Goal: Task Accomplishment & Management: Complete application form

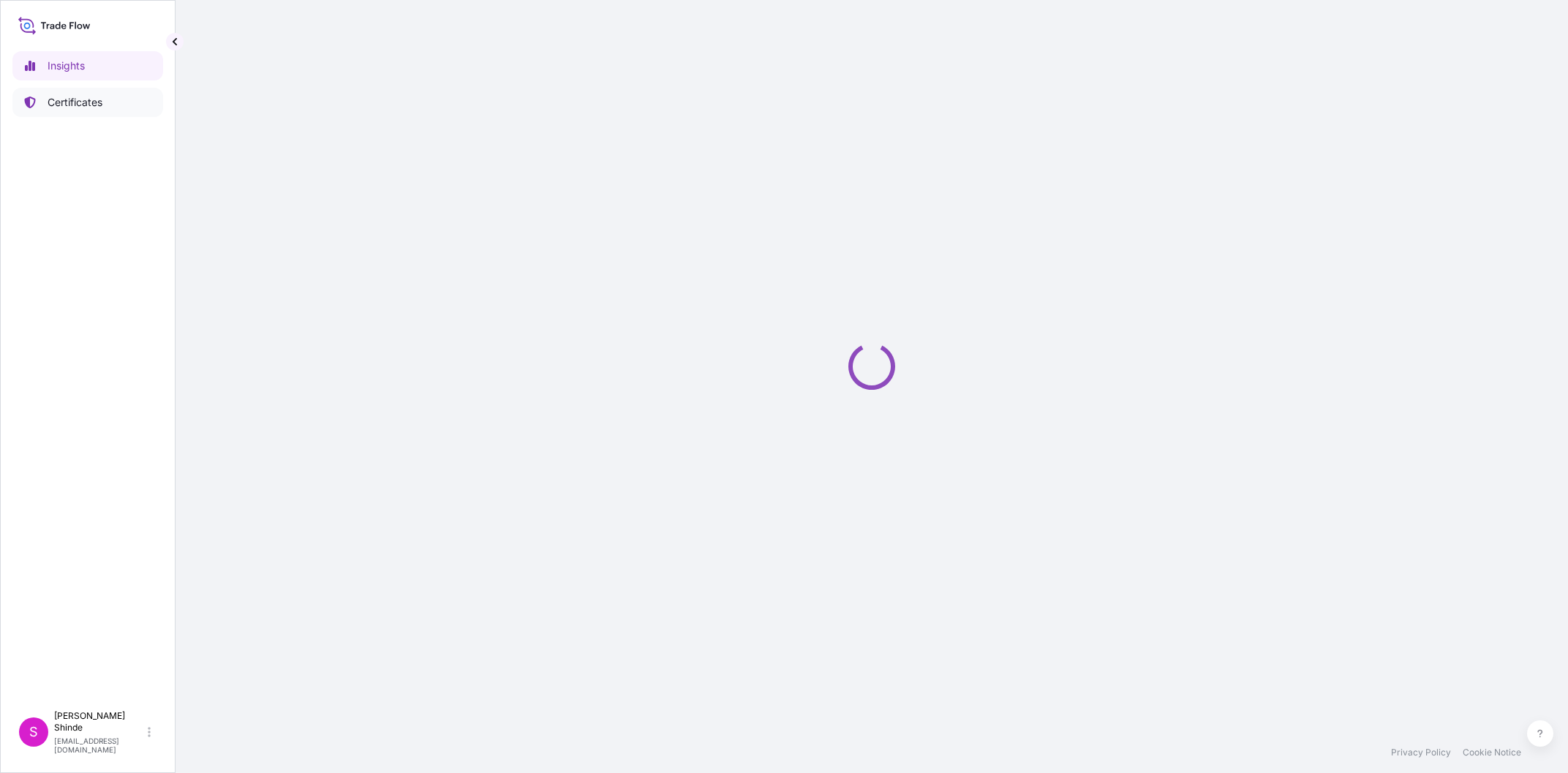
select select "2025"
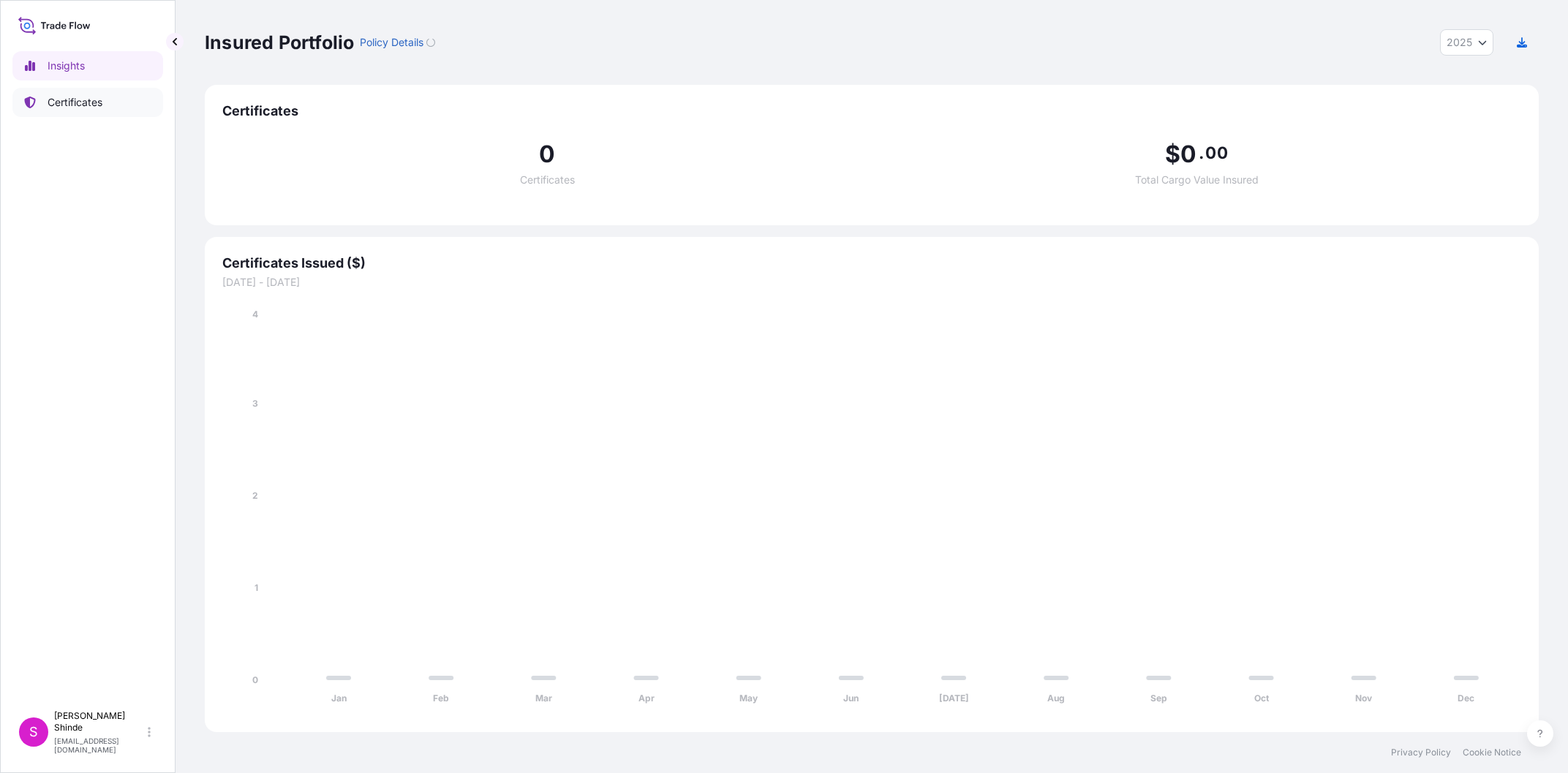
click at [120, 113] on link "Certificates" at bounding box center [87, 102] width 150 height 30
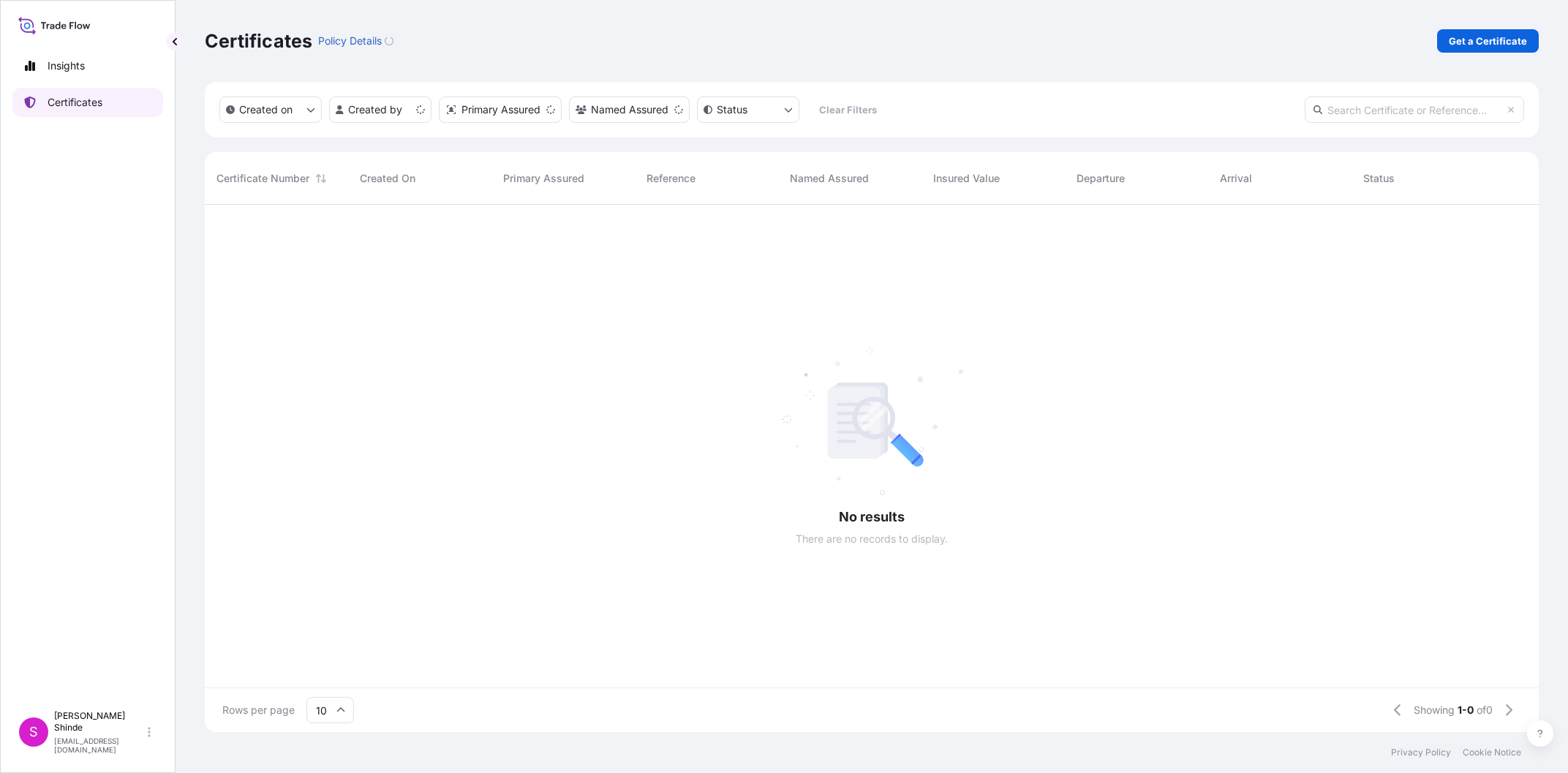
scroll to position [535, 1334]
click at [1457, 35] on p "Get a Certificate" at bounding box center [1488, 40] width 78 height 14
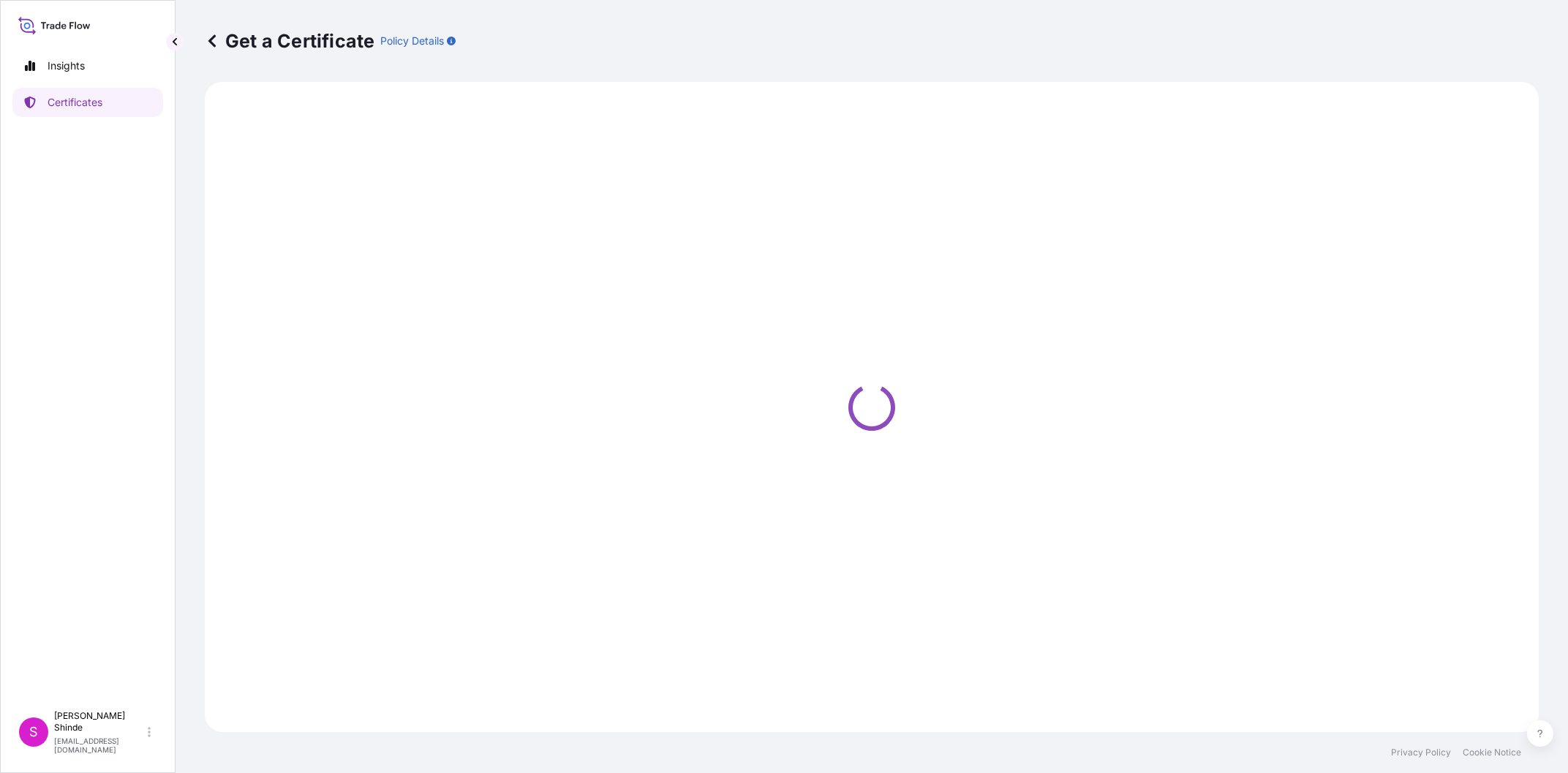
select select "Sea"
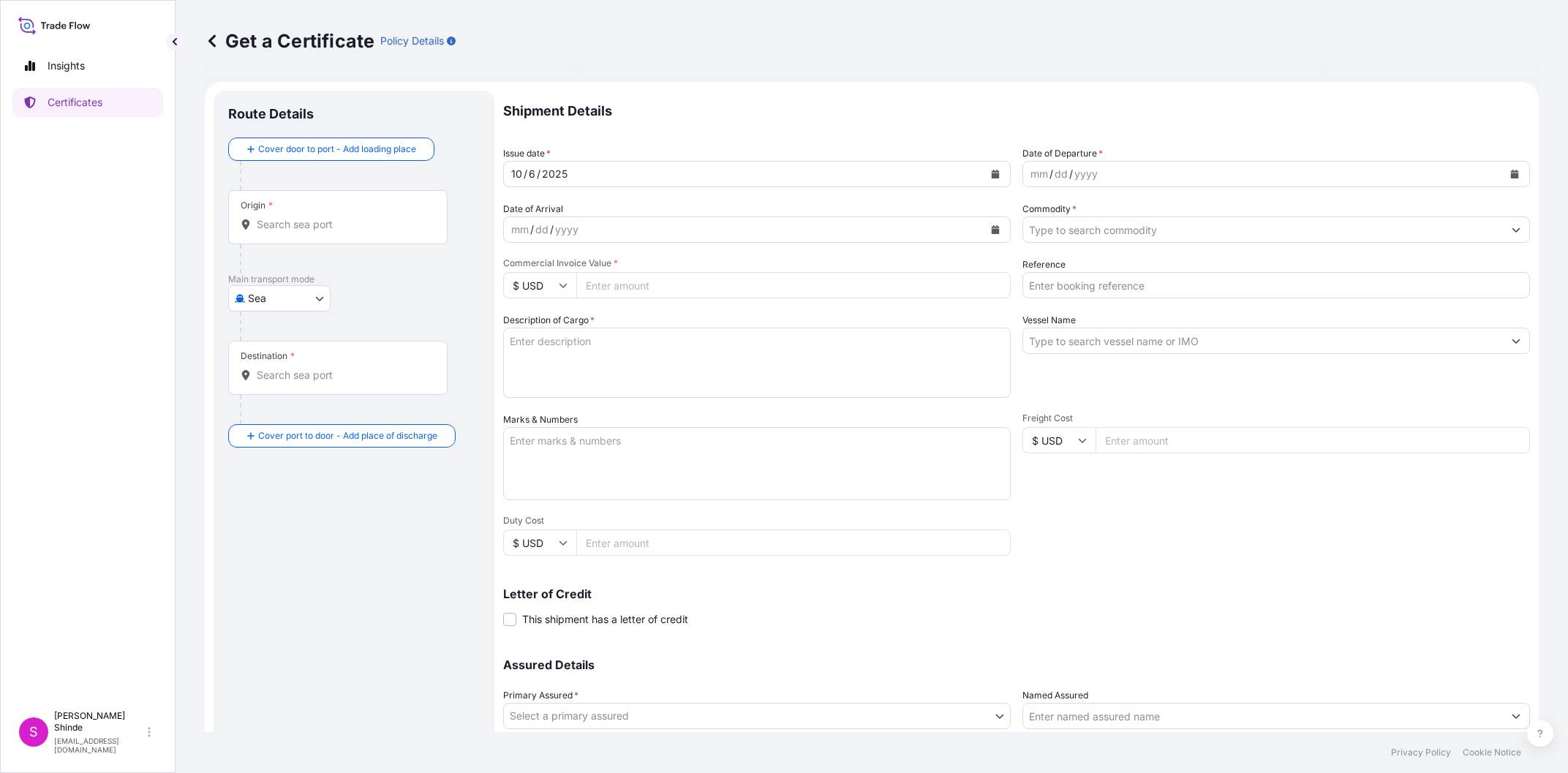
click at [275, 225] on div "Origin *" at bounding box center [337, 217] width 219 height 55
click at [274, 225] on input "Origin *" at bounding box center [342, 224] width 172 height 14
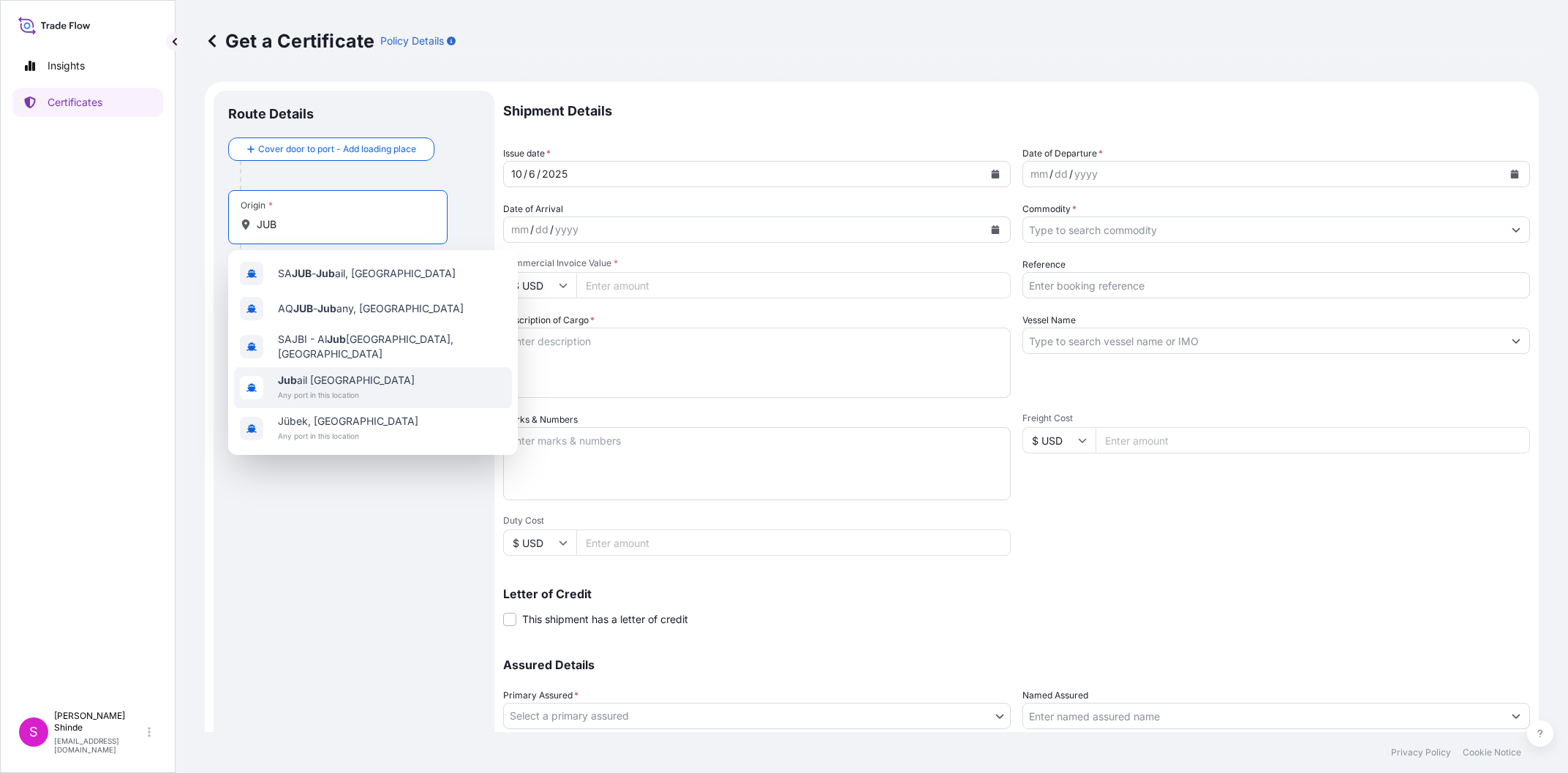
click at [309, 379] on span "Jub ail [GEOGRAPHIC_DATA]" at bounding box center [345, 380] width 137 height 14
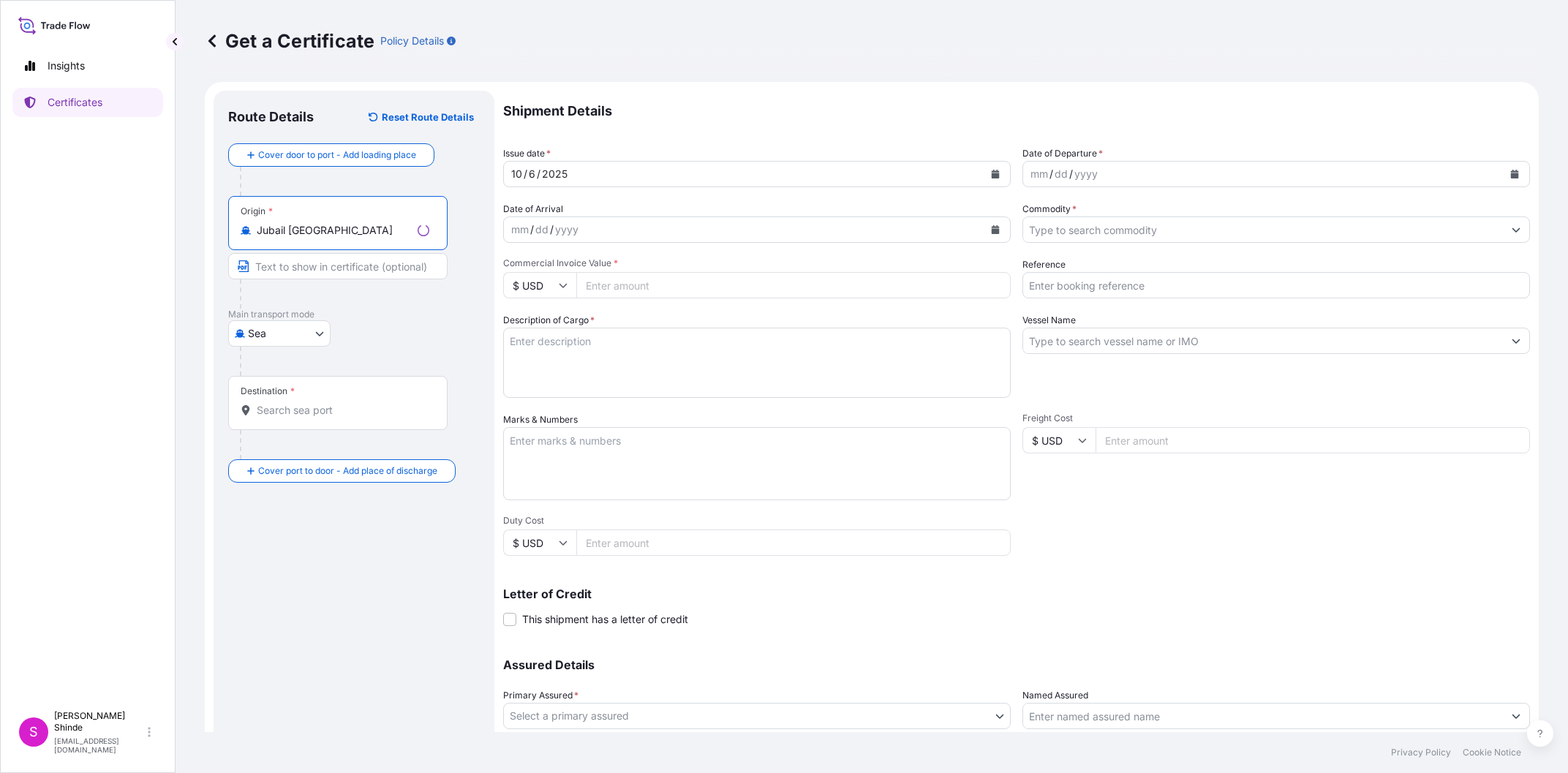
drag, startPoint x: 366, startPoint y: 231, endPoint x: 380, endPoint y: 232, distance: 14.0
click at [366, 232] on input "Jubail [GEOGRAPHIC_DATA]" at bounding box center [334, 230] width 155 height 14
drag, startPoint x: 277, startPoint y: 233, endPoint x: 184, endPoint y: 233, distance: 93.0
click at [256, 233] on input "Jubail [GEOGRAPHIC_DATA]" at bounding box center [342, 230] width 172 height 14
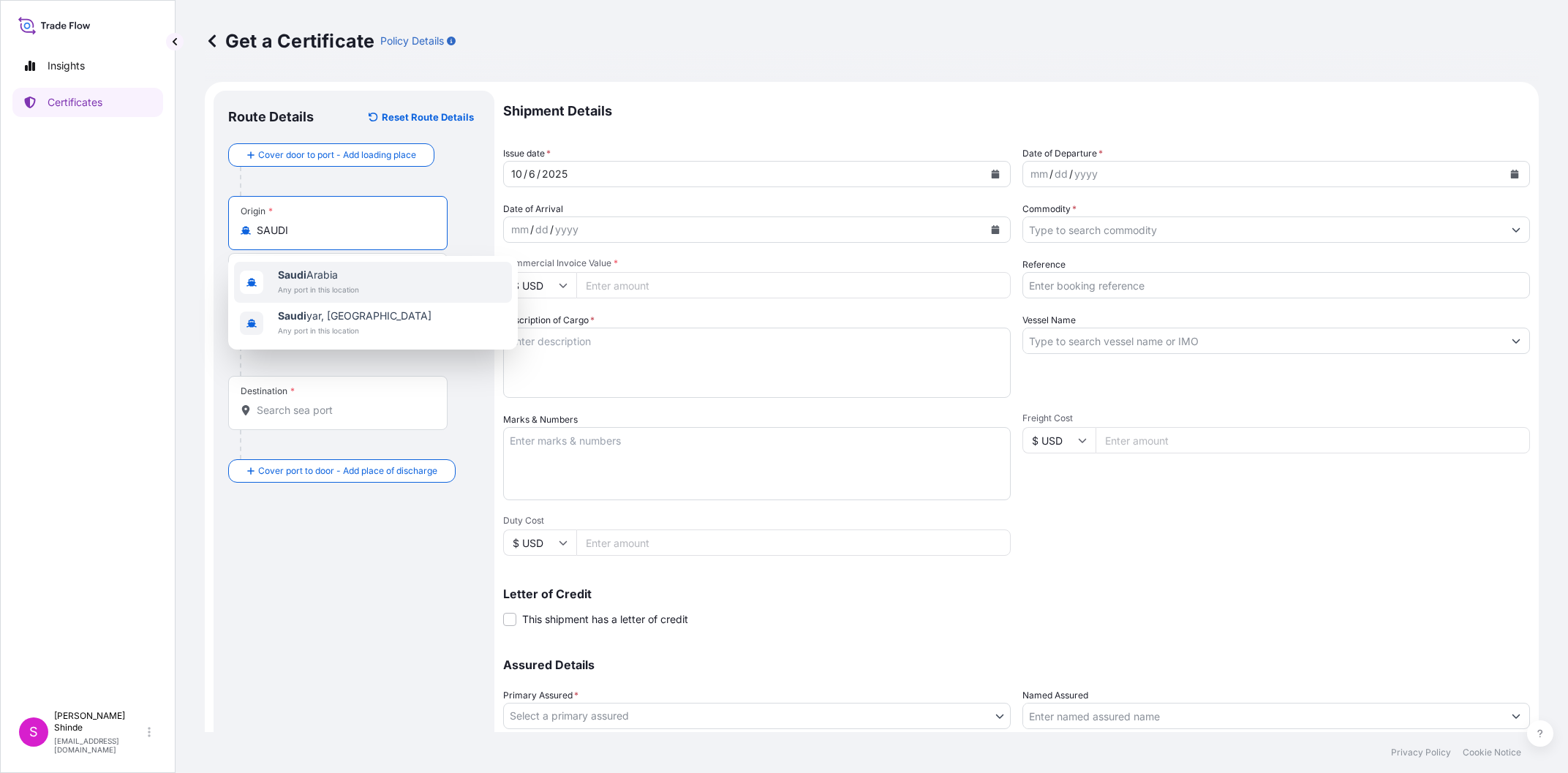
click at [335, 285] on span "Any port in this location" at bounding box center [318, 289] width 81 height 14
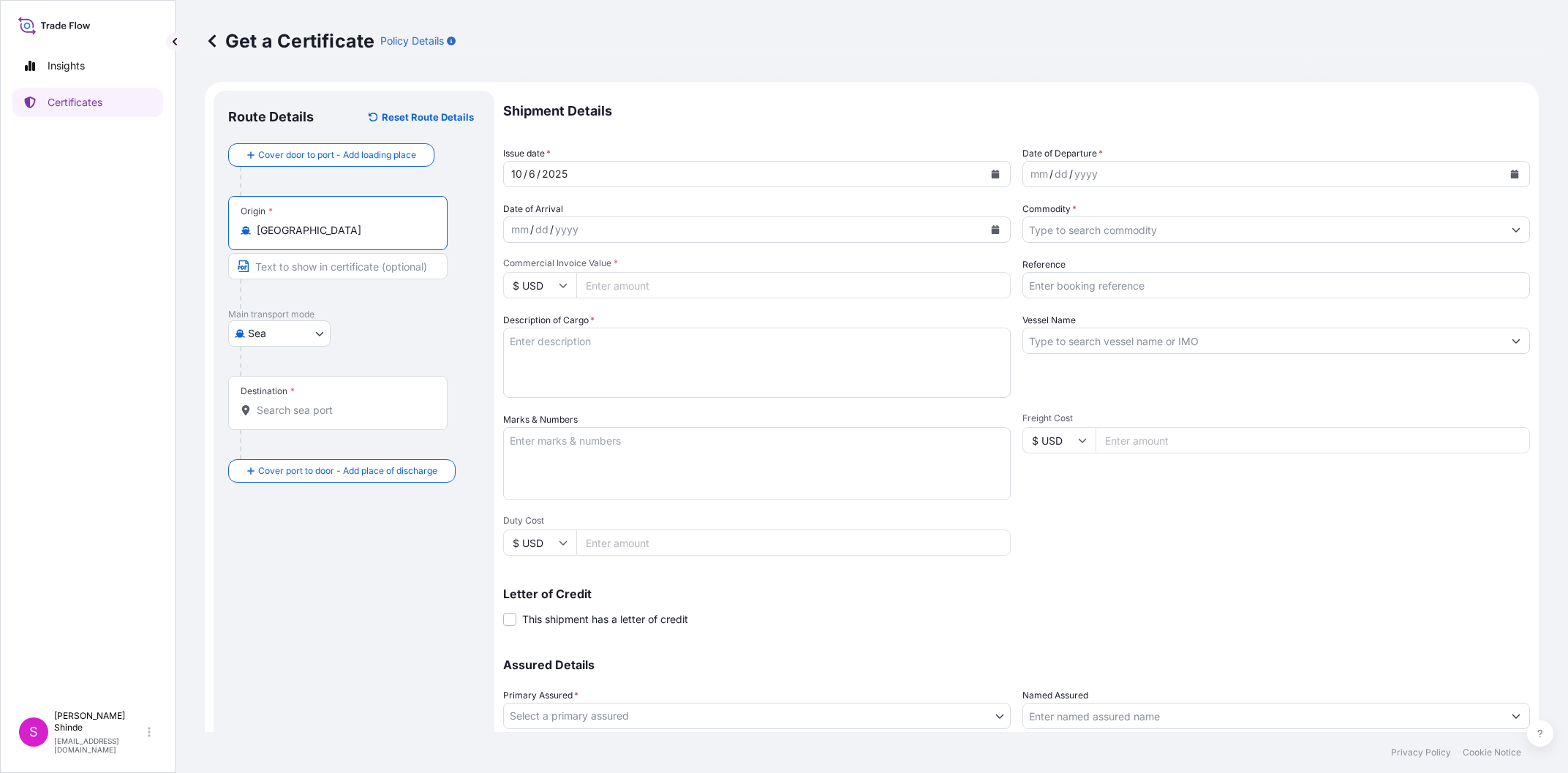
type input "[GEOGRAPHIC_DATA]"
click at [271, 402] on div "Destination *" at bounding box center [337, 403] width 219 height 55
click at [271, 403] on input "Destination *" at bounding box center [342, 409] width 172 height 14
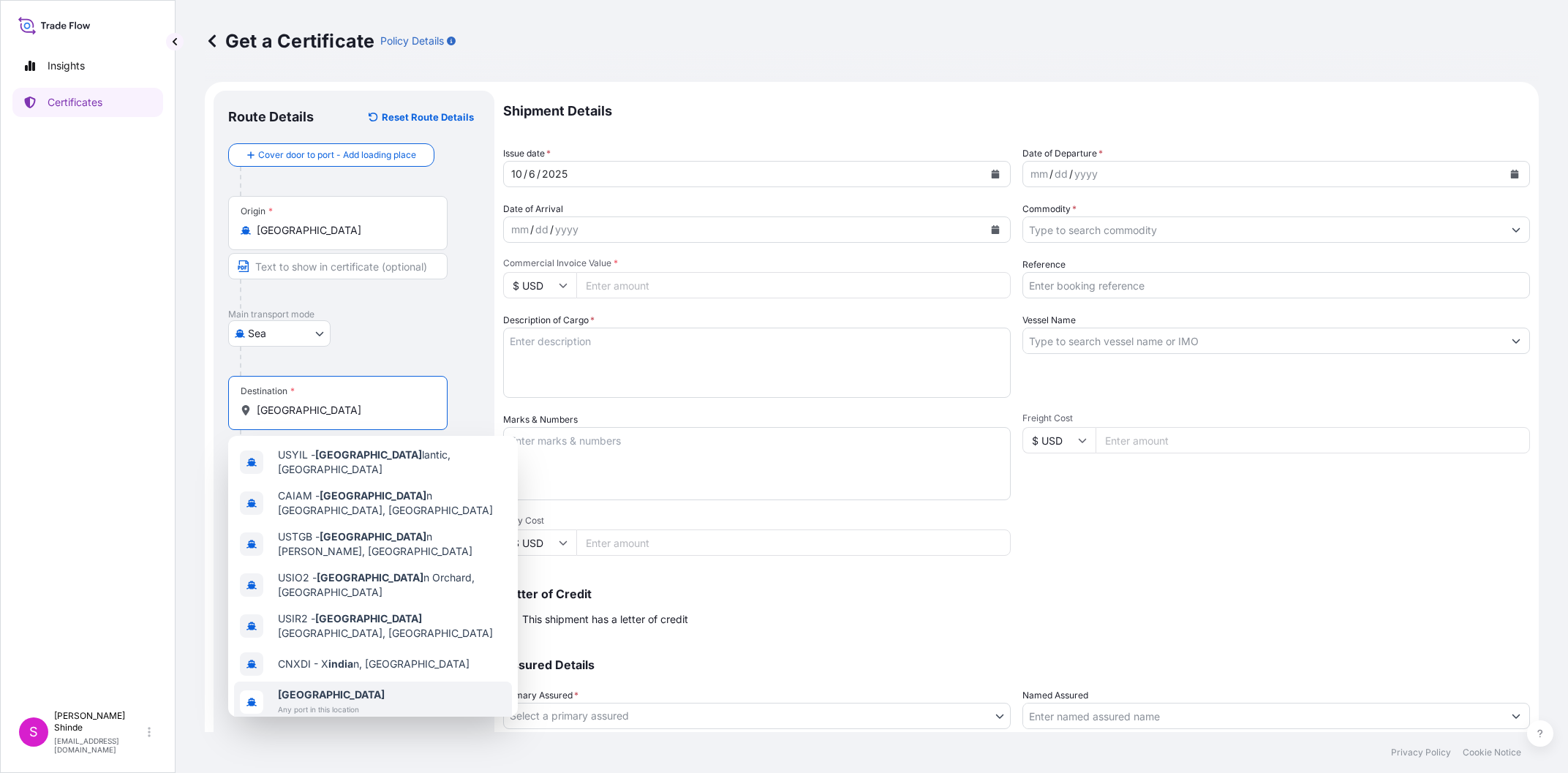
click at [305, 702] on span "Any port in this location" at bounding box center [331, 709] width 107 height 14
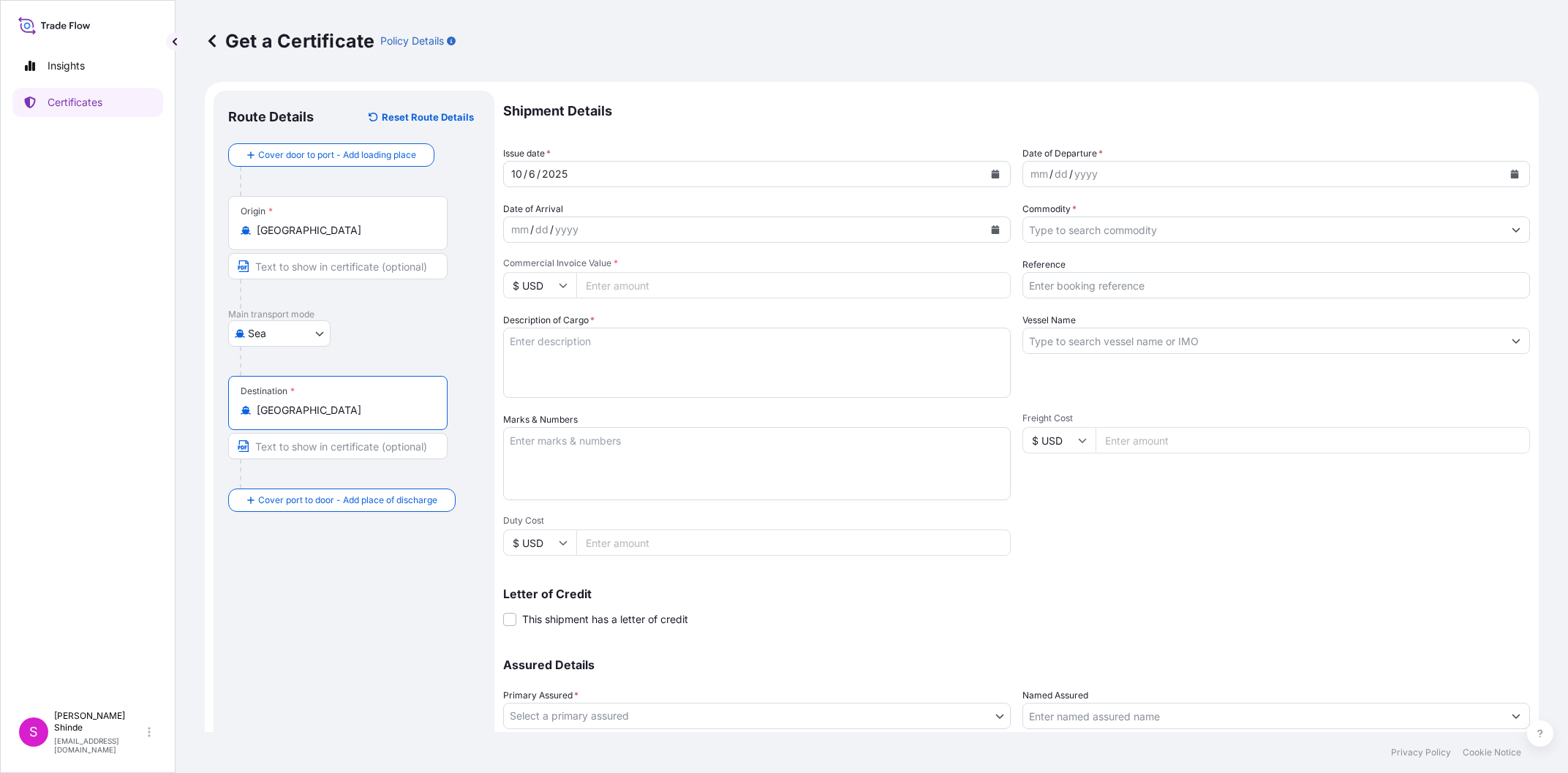
type input "[GEOGRAPHIC_DATA]"
click at [587, 163] on div "[DATE]" at bounding box center [743, 174] width 479 height 27
click at [1241, 178] on div "mm / dd / yyyy" at bounding box center [1262, 174] width 479 height 27
click at [1513, 166] on button "Calendar" at bounding box center [1514, 174] width 23 height 23
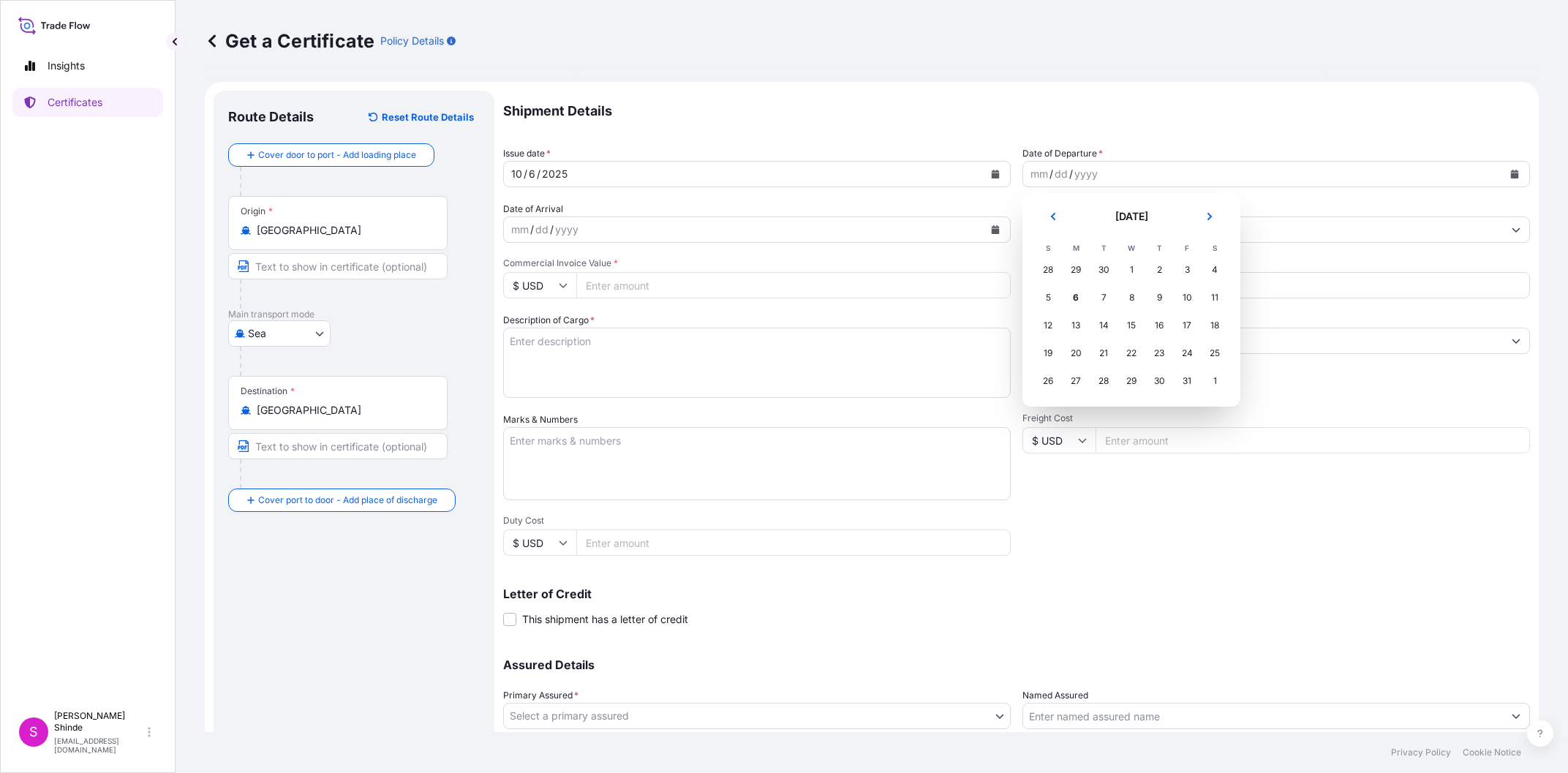
click at [1045, 271] on div "28" at bounding box center [1048, 270] width 27 height 27
click at [1049, 219] on icon "Previous" at bounding box center [1052, 216] width 9 height 9
click at [1048, 380] on div "28" at bounding box center [1048, 381] width 27 height 27
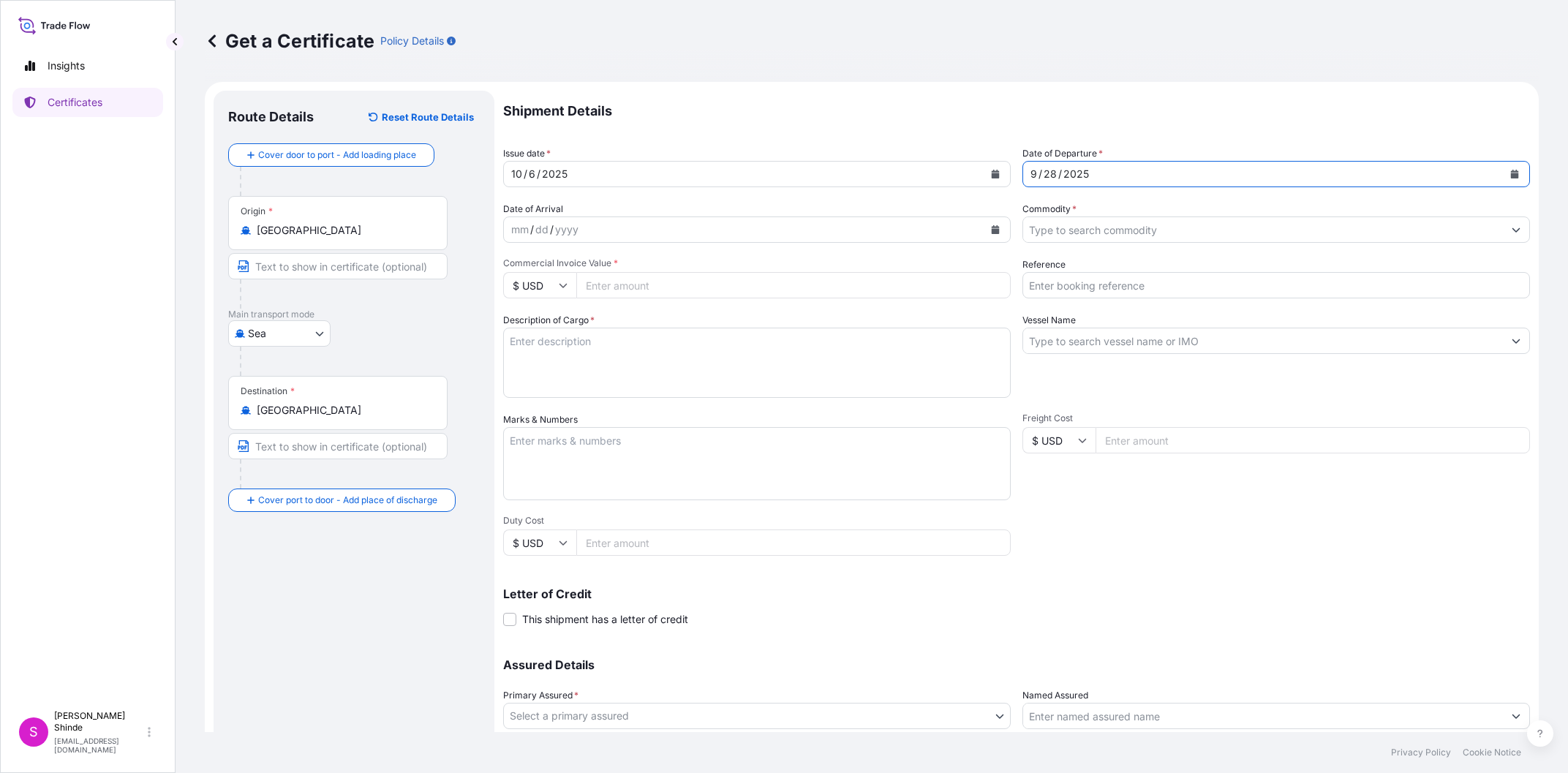
click at [989, 172] on button "Calendar" at bounding box center [995, 174] width 23 height 23
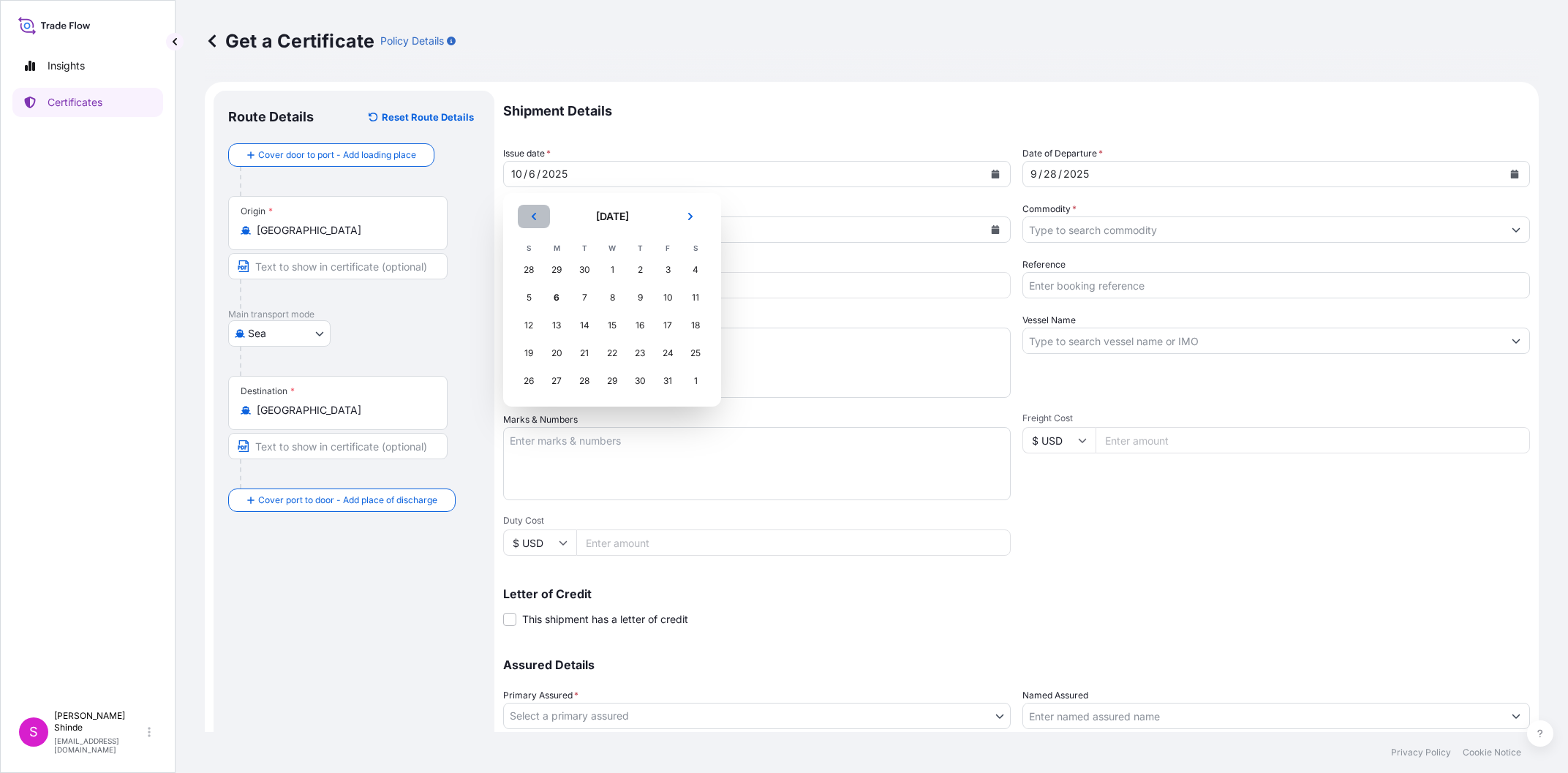
click at [534, 210] on button "Previous" at bounding box center [534, 216] width 33 height 23
click at [663, 352] on div "26" at bounding box center [668, 353] width 27 height 27
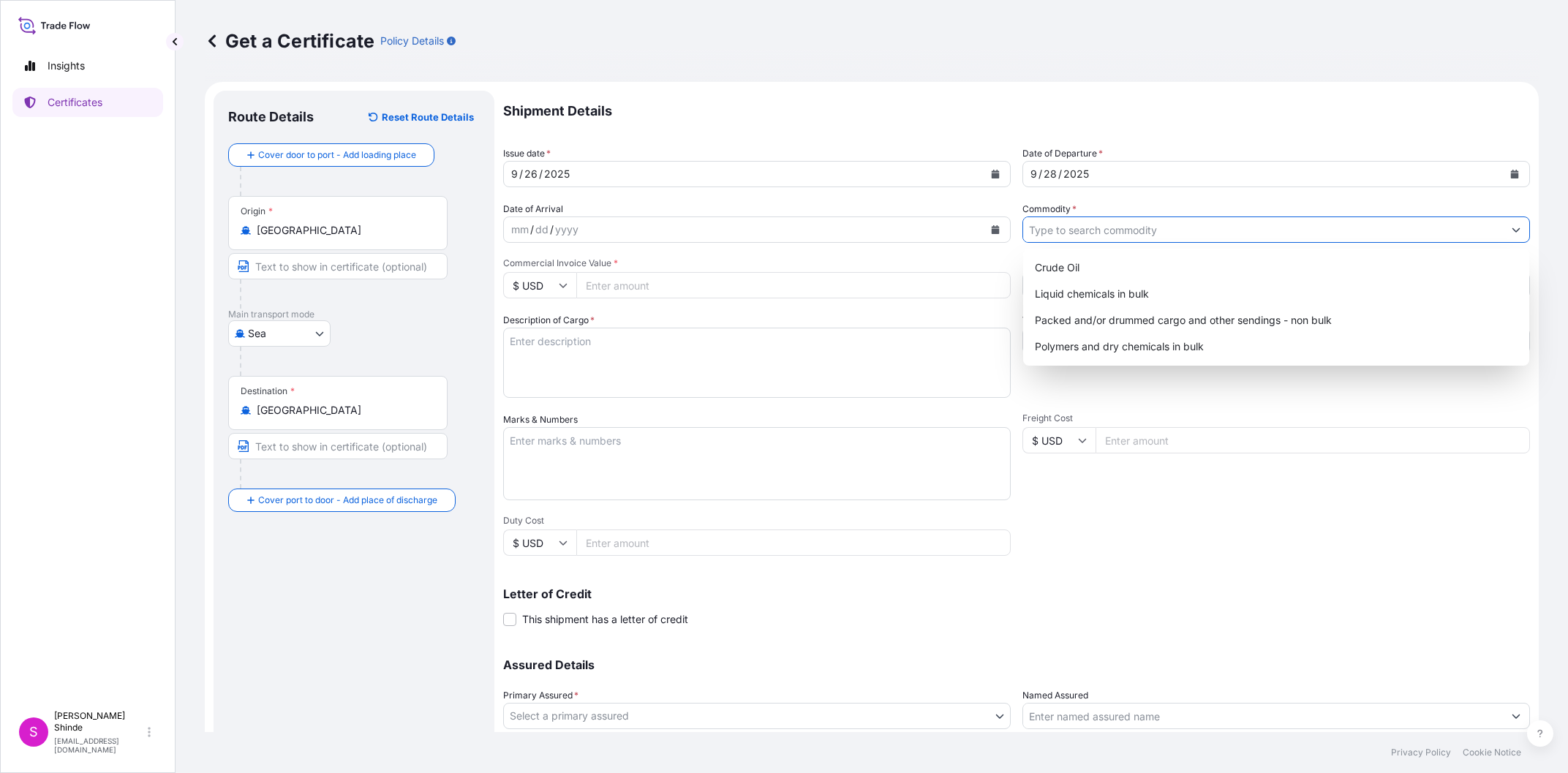
click at [1103, 232] on input "Commodity *" at bounding box center [1262, 230] width 479 height 27
click at [1097, 349] on div "Polymers and dry chemicals in bulk" at bounding box center [1275, 347] width 495 height 27
type input "Polymers and dry chemicals in bulk"
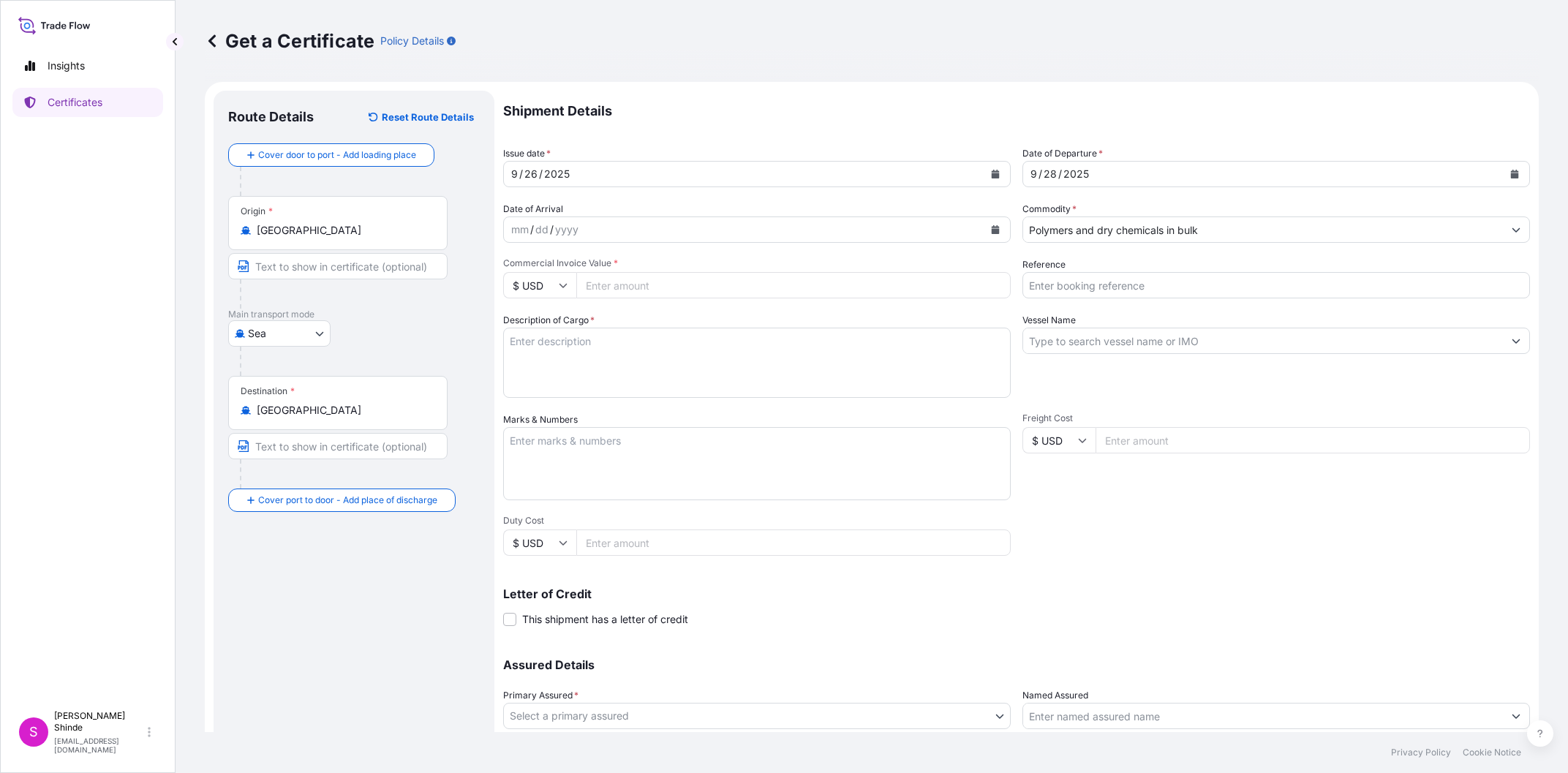
click at [638, 275] on input "Commercial Invoice Value *" at bounding box center [793, 285] width 434 height 27
click at [652, 317] on div "Description of Cargo *" at bounding box center [757, 355] width 507 height 85
click at [1098, 337] on input "Vessel Name" at bounding box center [1262, 341] width 479 height 27
click at [1126, 287] on input "Reference" at bounding box center [1275, 285] width 507 height 27
click at [1177, 281] on input "Reference" at bounding box center [1275, 285] width 507 height 27
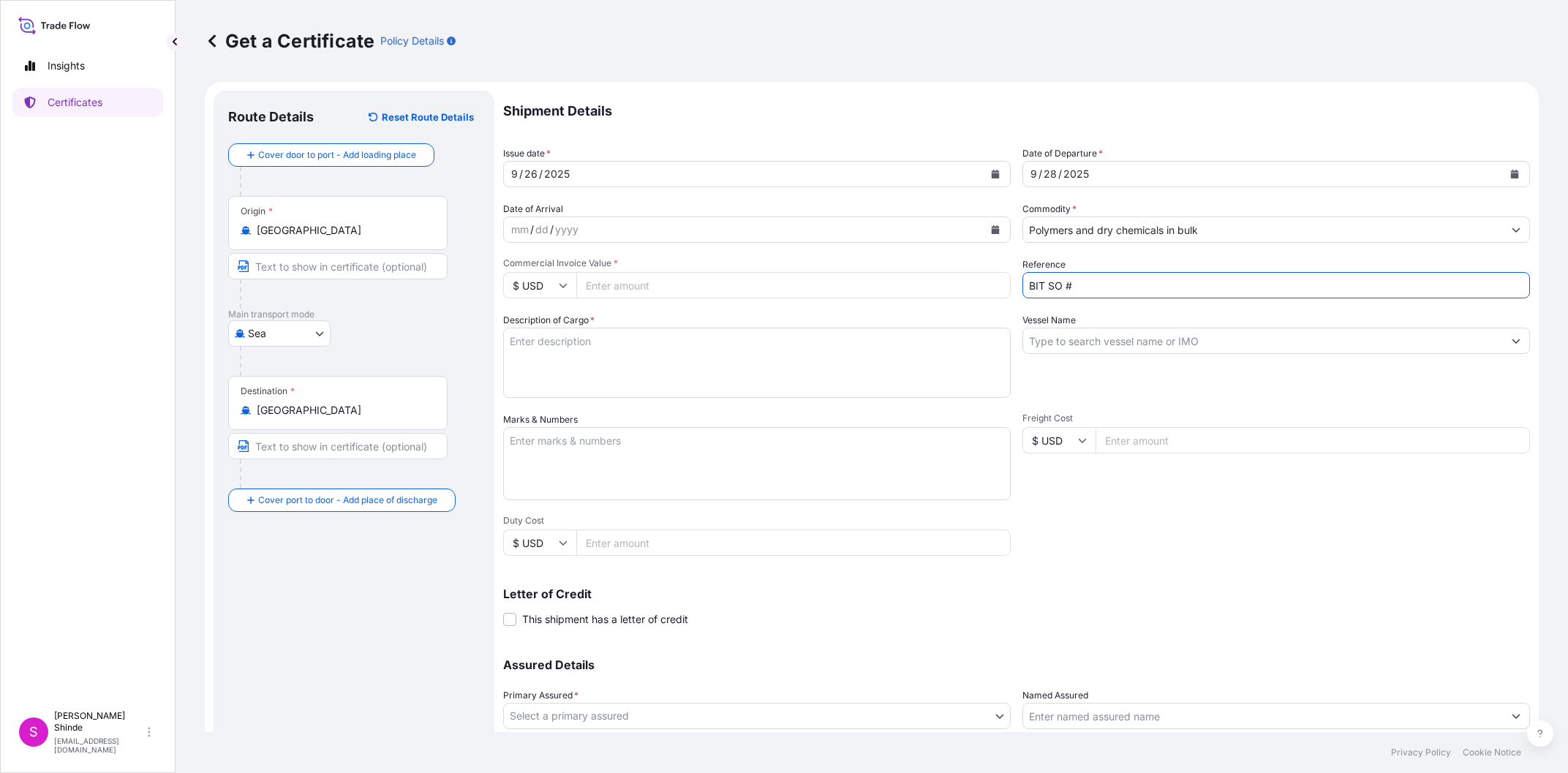
paste input "5013231573"
type input "BIT SO # 5013231573"
click at [1139, 517] on div "Shipment Details Issue date * [DATE] Date of Departure * [DATE] Date of Arrival…" at bounding box center [1016, 439] width 1027 height 696
click at [1092, 342] on input "Vessel Name" at bounding box center [1262, 341] width 479 height 27
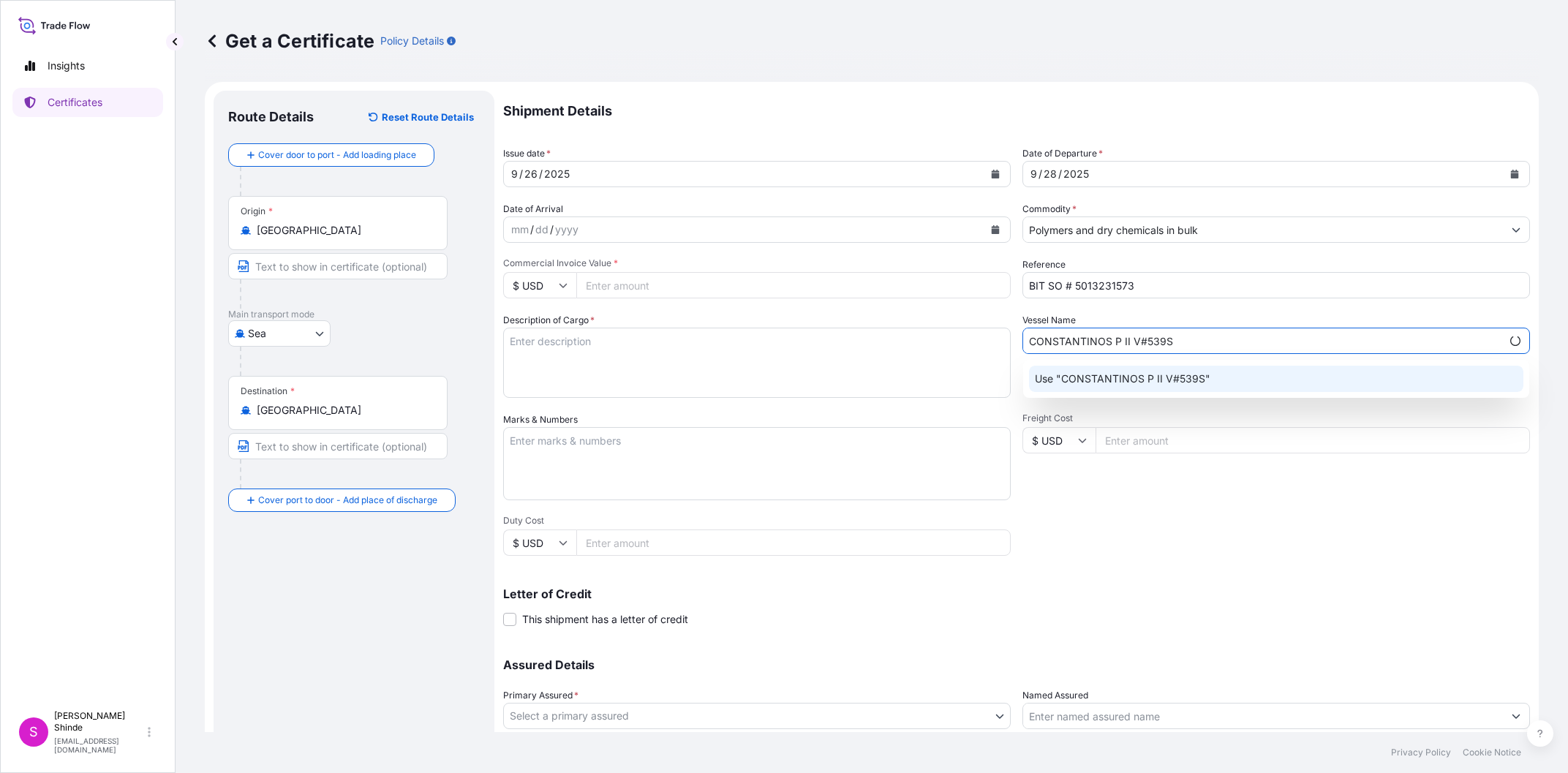
type input "CONSTANTINOS P II V#539S"
click at [1211, 522] on div "Shipment Details Issue date * [DATE] Date of Departure * [DATE] Date of Arrival…" at bounding box center [1016, 439] width 1027 height 696
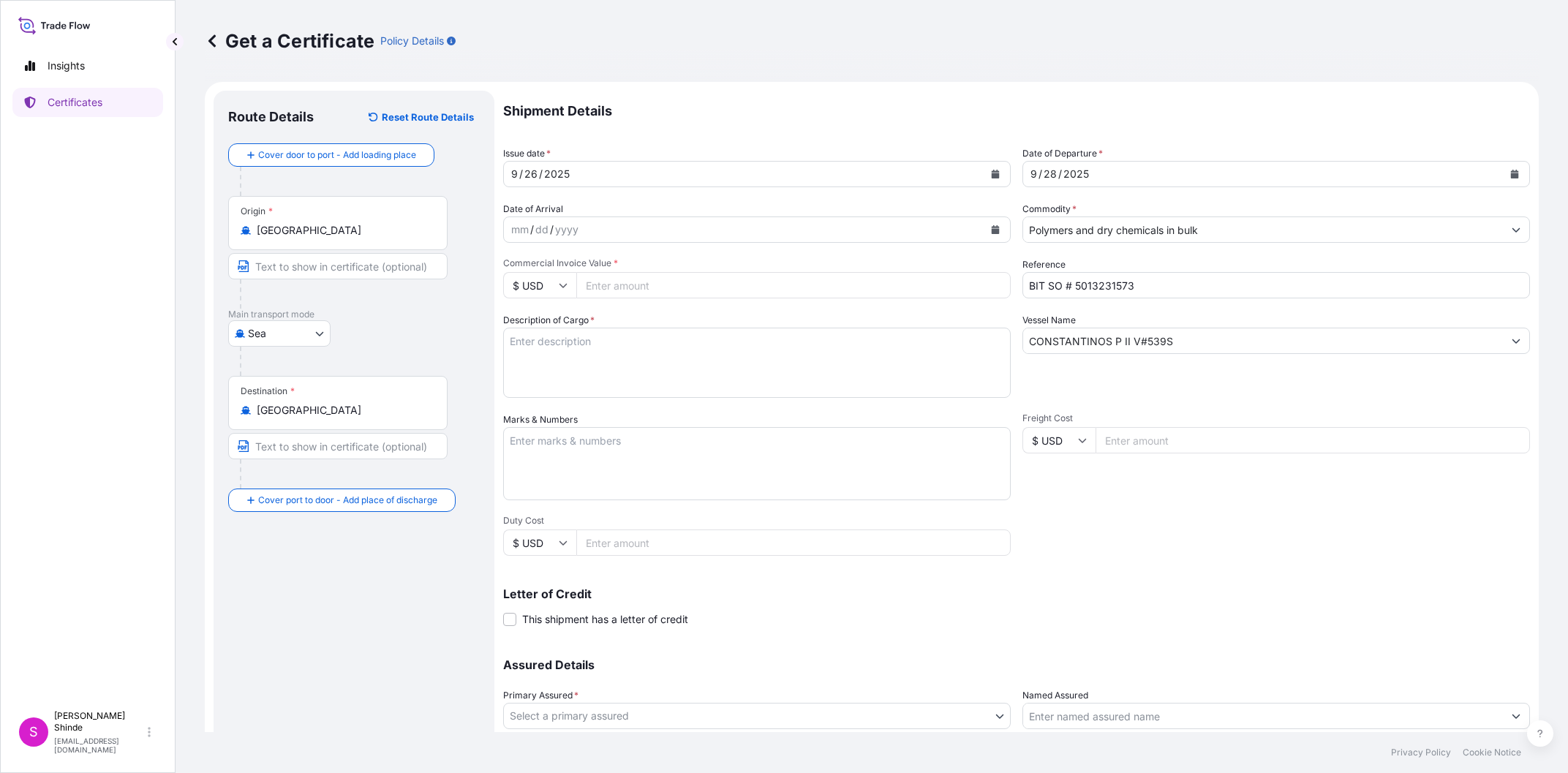
click at [991, 355] on textarea "Description of Cargo *" at bounding box center [757, 362] width 507 height 70
paste textarea "247.50 MT OF MOPLEN HOG-SPC"
click at [676, 365] on textarea "247.50 MT OF MOPLEN HOG-SPC" at bounding box center [757, 362] width 507 height 70
paste textarea "AS PER INDENT NO. 5013231573 DATED [DATE]"
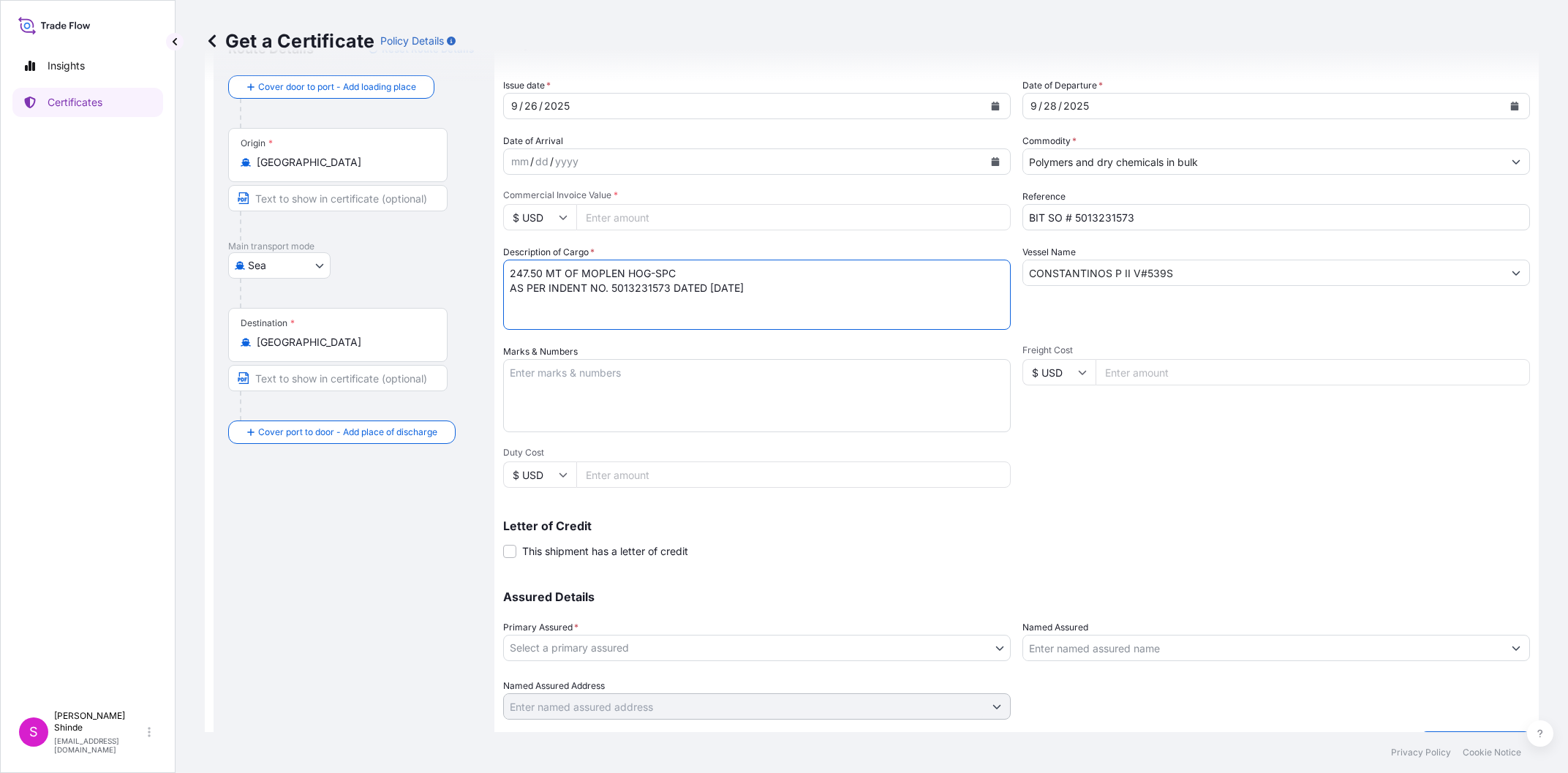
scroll to position [96, 0]
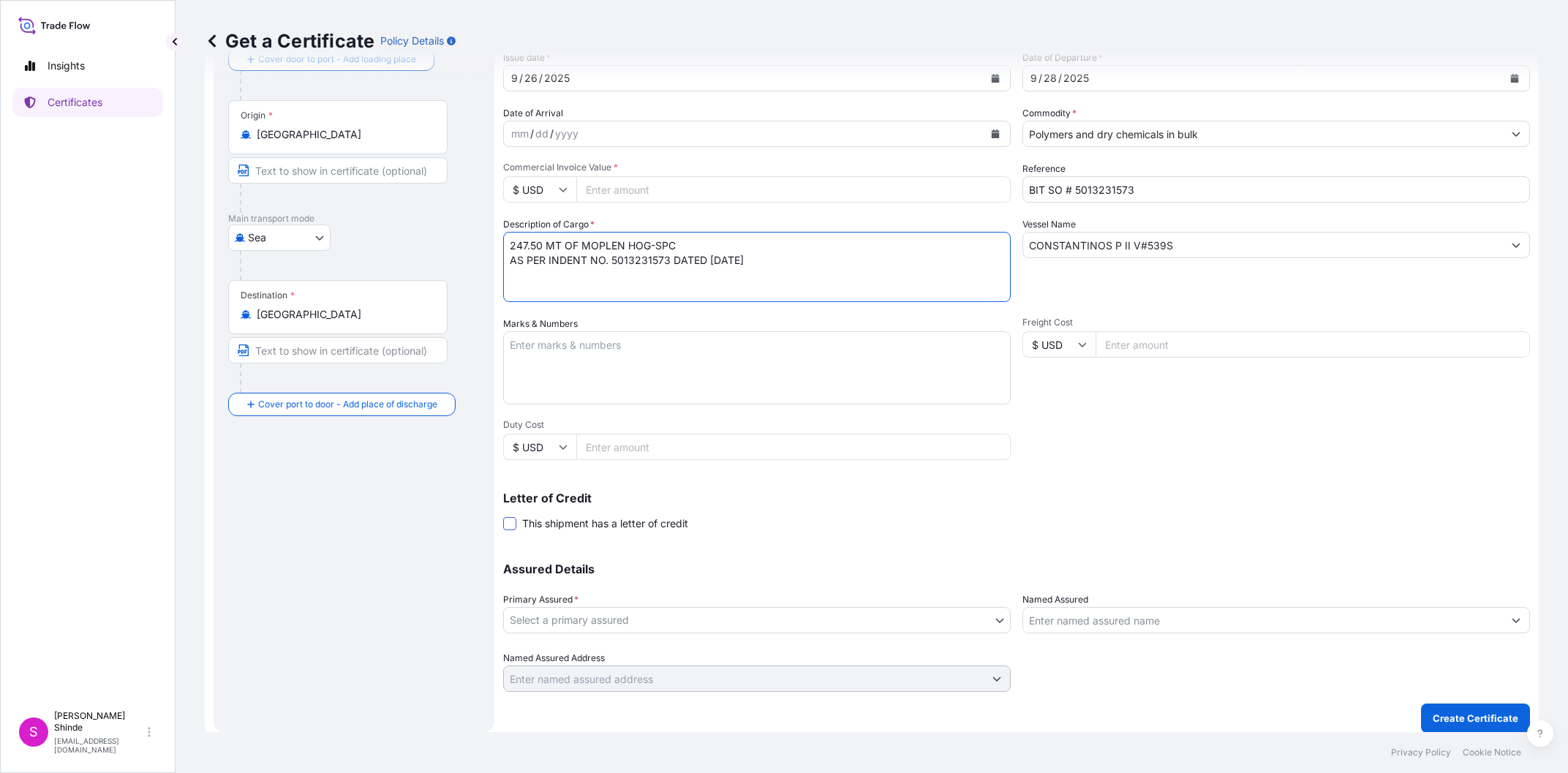
type textarea "247.50 MT OF MOPLEN HOG-SPC AS PER INDENT NO. 5013231573 DATED [DATE]"
click at [511, 519] on span at bounding box center [510, 523] width 13 height 13
click at [503, 516] on input "This shipment has a letter of credit" at bounding box center [503, 516] width 0 height 0
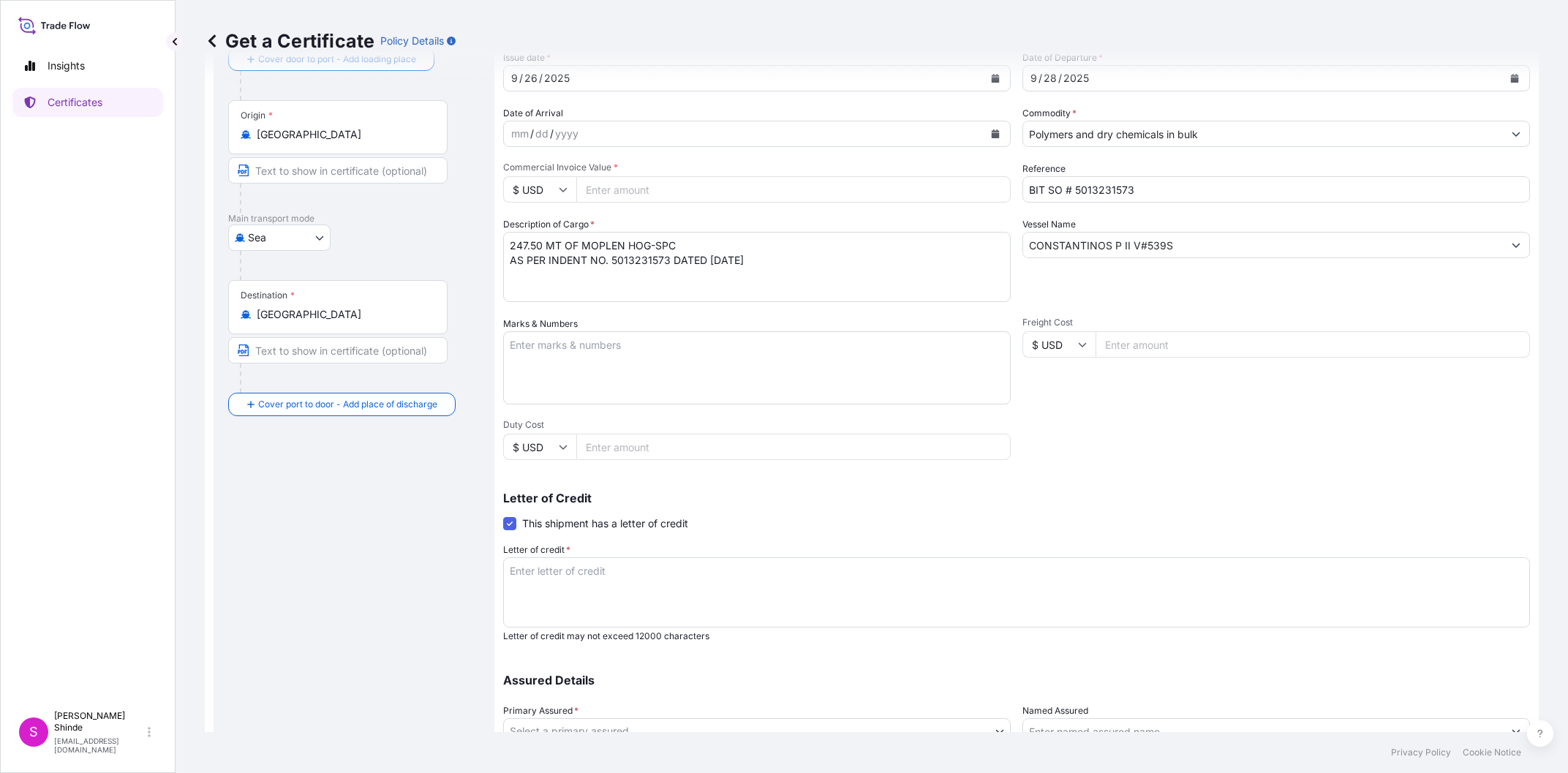
click at [616, 600] on textarea "Letter of credit *" at bounding box center [1016, 591] width 1027 height 70
paste textarea "ORIGINAL MARINE INSURANCE"
click at [814, 587] on textarea "ORIGINAL MARINE INSURANCE" at bounding box center [1016, 591] width 1027 height 70
paste textarea "CERTIFICATE"
click at [891, 594] on textarea "ORIGINAL MARINE INSURANCE CERTIFICATE" at bounding box center [1016, 591] width 1027 height 70
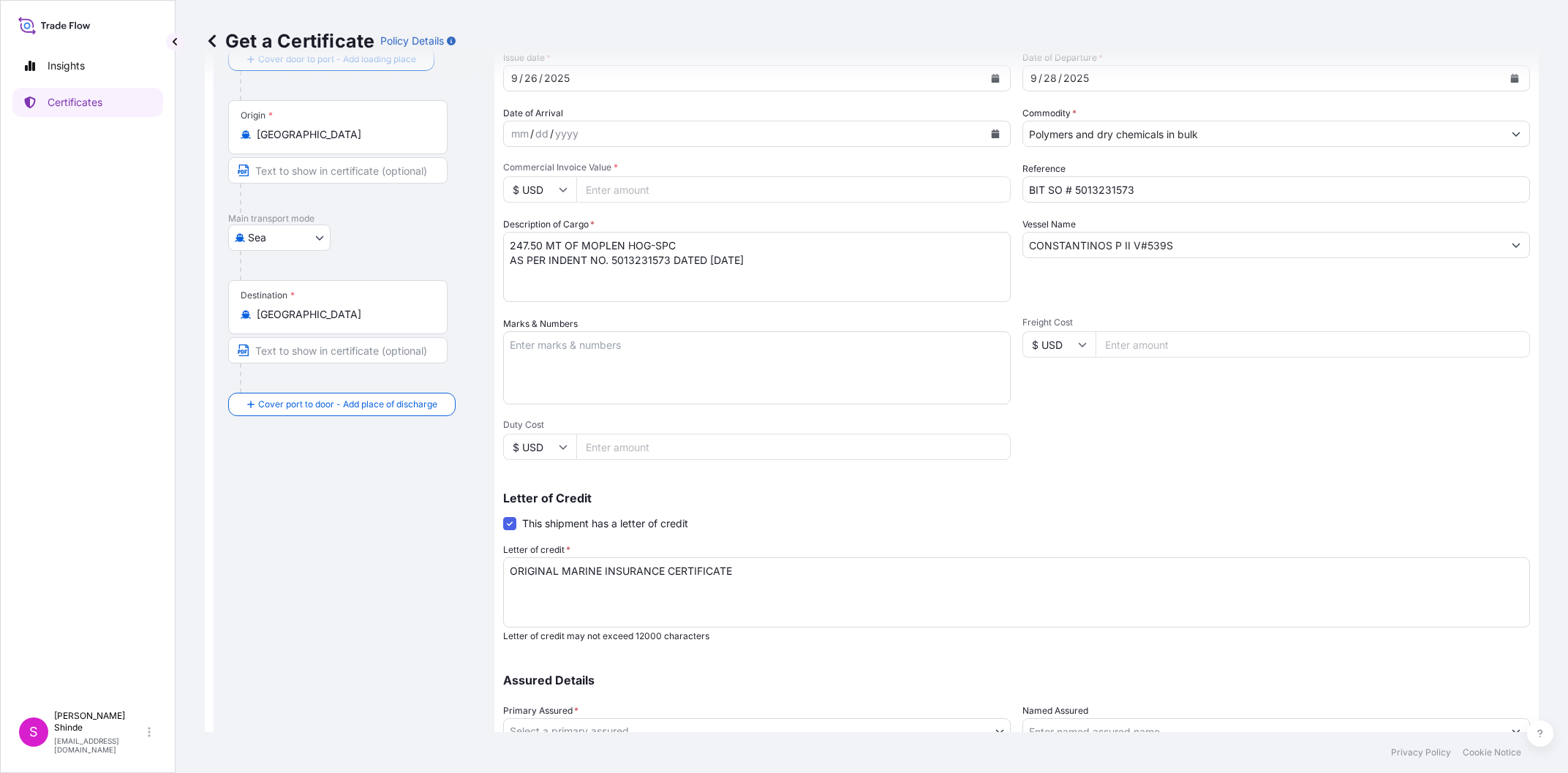
paste textarea "IN FORM AND"
click at [824, 569] on textarea "ORIGINAL MARINE INSURANCE CERTIFICATE IN FORM AND" at bounding box center [1016, 591] width 1027 height 70
click at [788, 569] on textarea "ORIGINAL MARINE INSURANCE CERTIFICATE IN FORM AND" at bounding box center [1016, 591] width 1027 height 70
paste textarea "COVERING INSTITUTE CARGO CLAUSES (A),INSTITUTE WAR CLAUSES (CARGO) AND INSTITUT…"
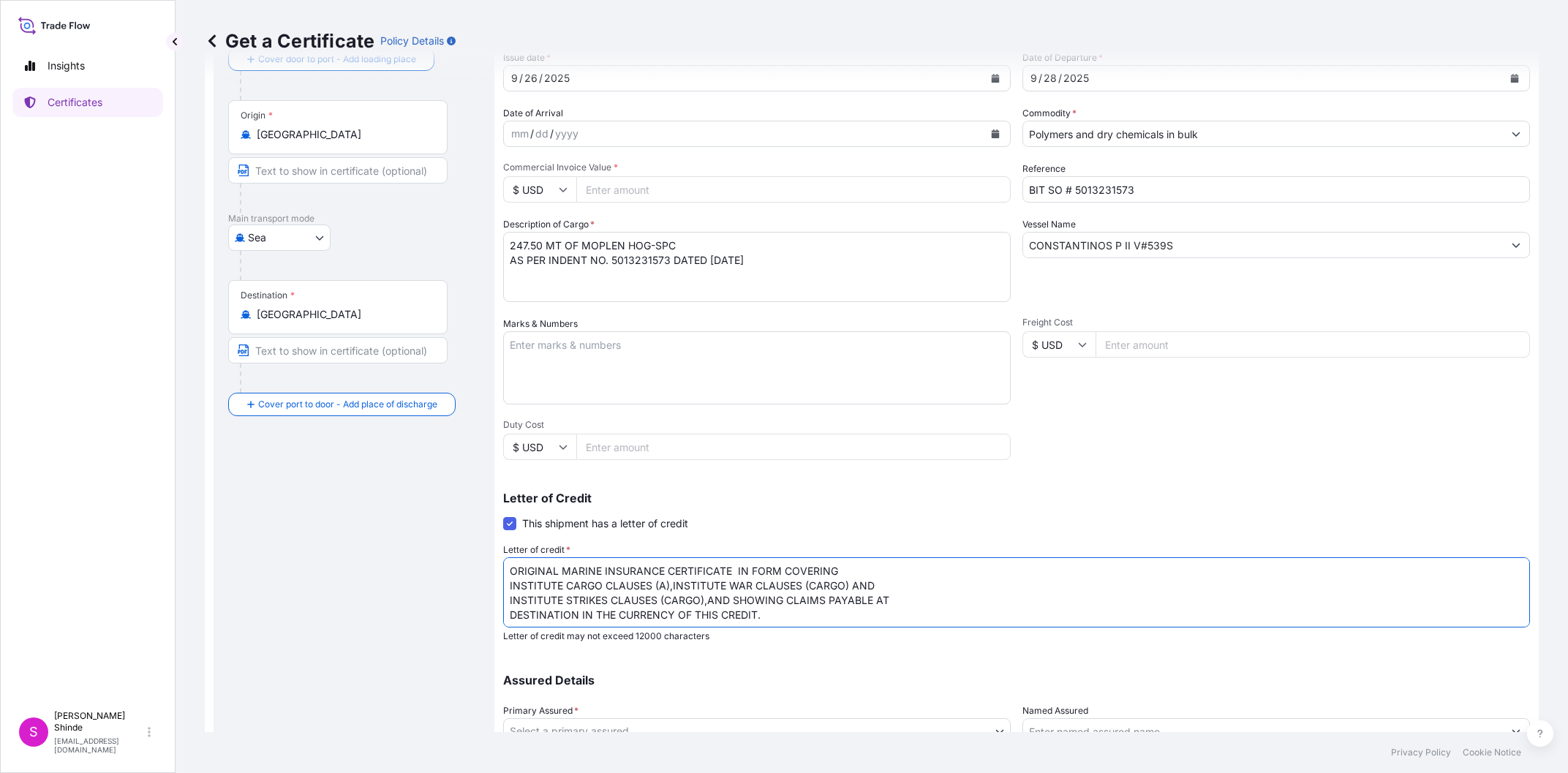
click at [949, 573] on textarea "ORIGINAL MARINE INSURANCE CERTIFICATE IN FORM COVERING INSTITUTE CARGO CLAUSES …" at bounding box center [1016, 591] width 1027 height 70
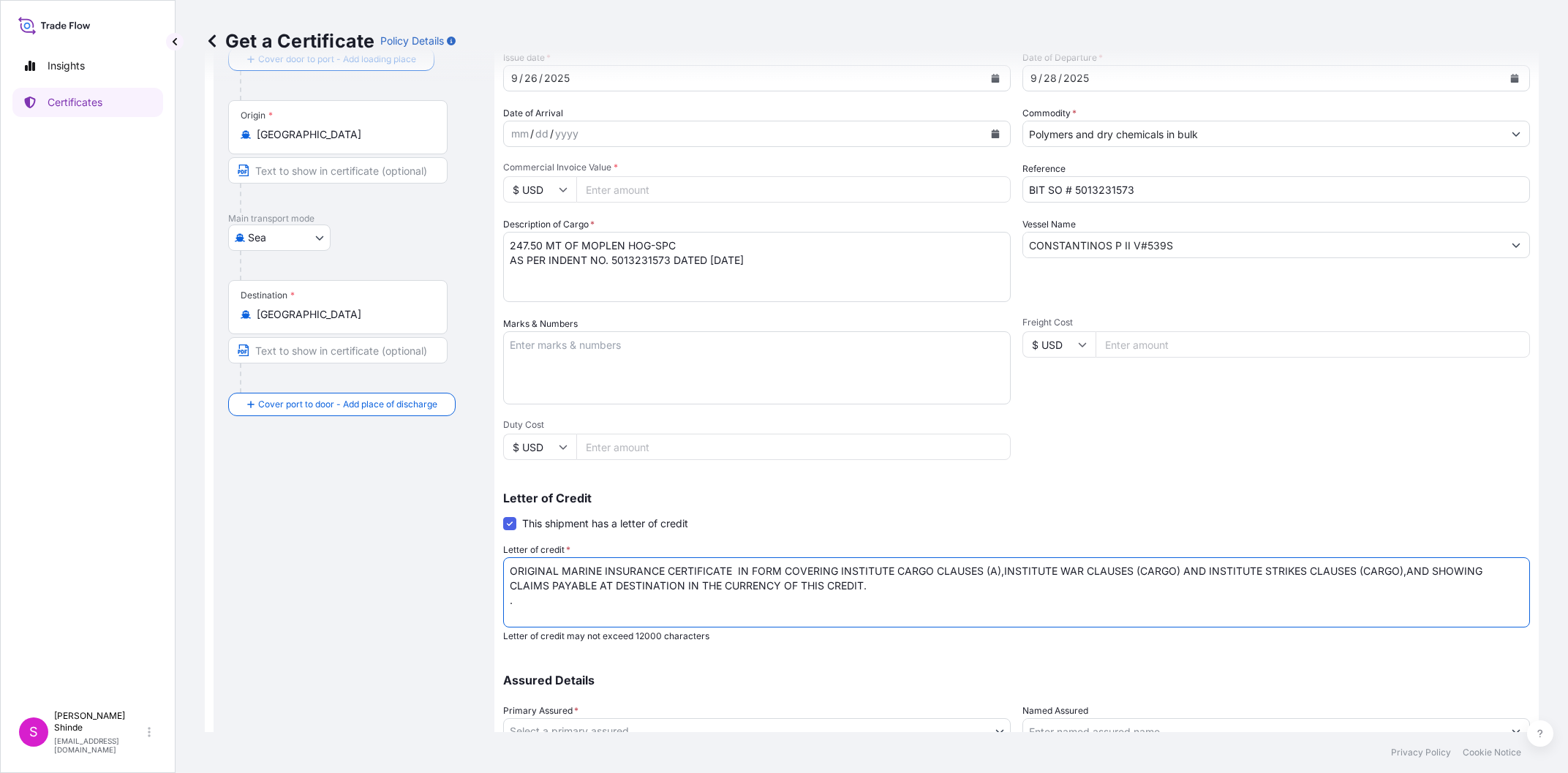
type textarea "ORIGINAL MARINE INSURANCE CERTIFICATE IN FORM COVERING INSTITUTE CARGO CLAUSES …"
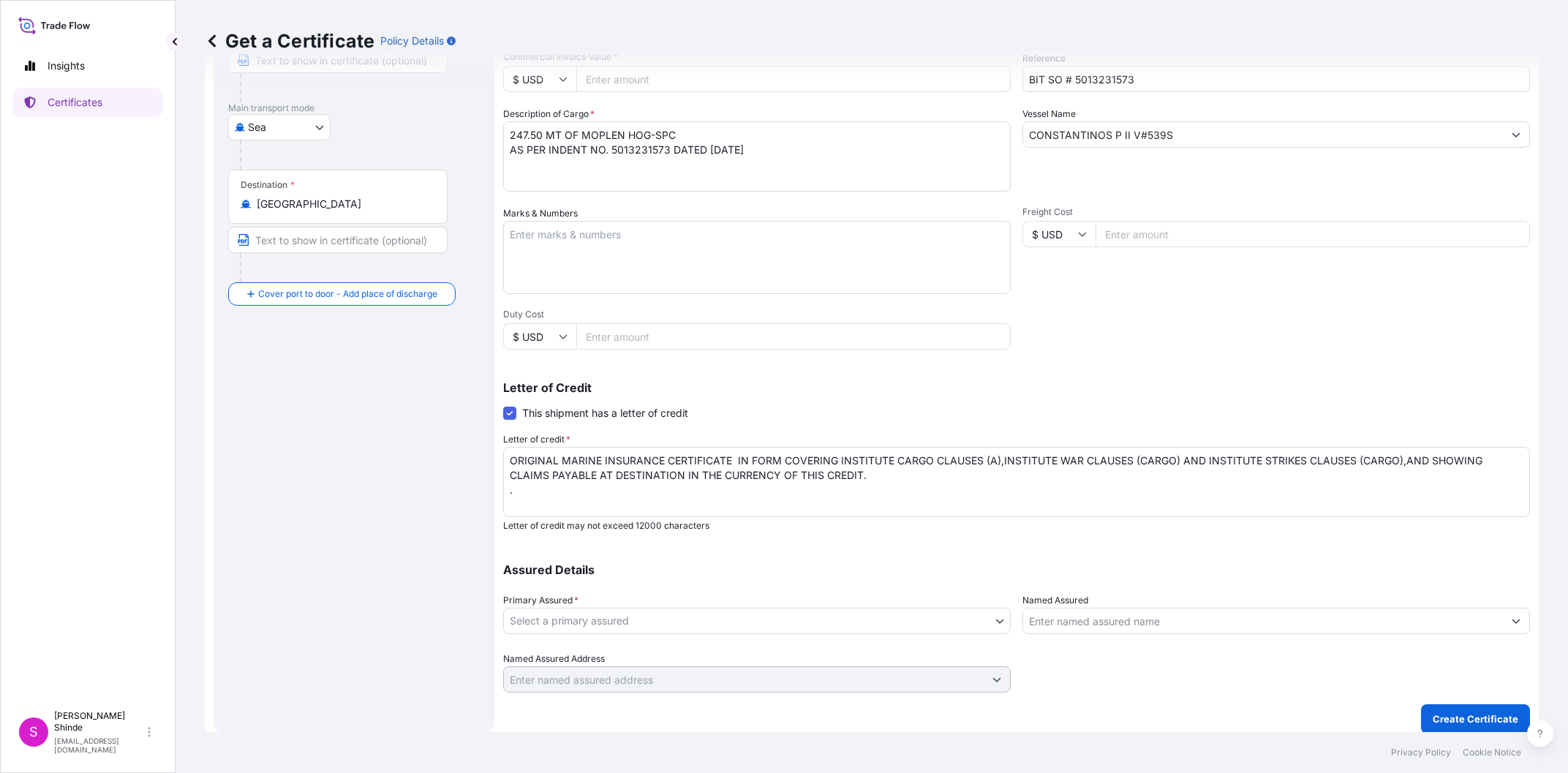
scroll to position [207, 0]
click at [994, 628] on body "Insights Certificates S [PERSON_NAME] [EMAIL_ADDRESS][DOMAIN_NAME] Get a Certif…" at bounding box center [784, 386] width 1568 height 773
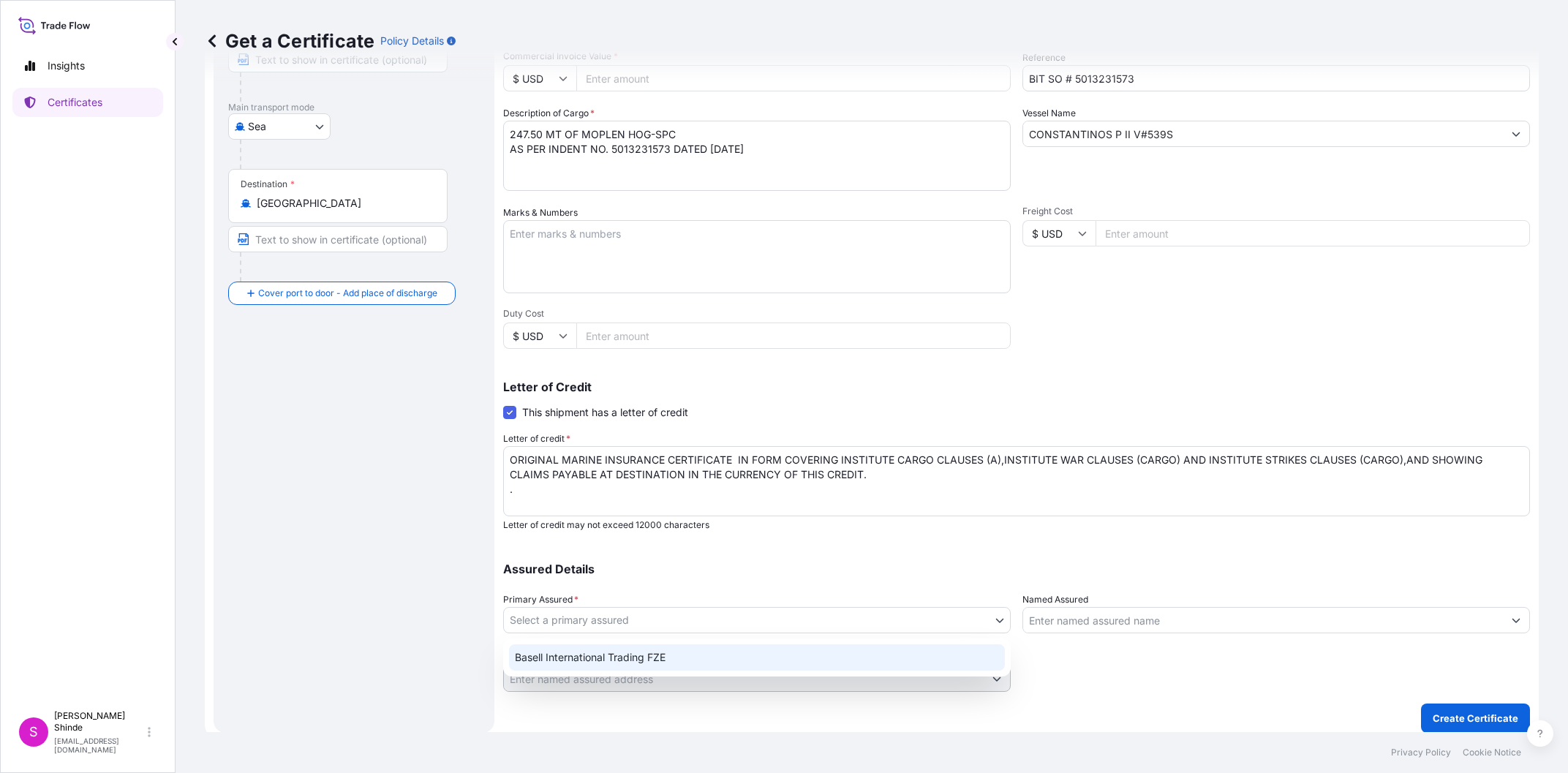
click at [870, 668] on div "Basell International Trading FZE" at bounding box center [757, 657] width 496 height 27
select select "32039"
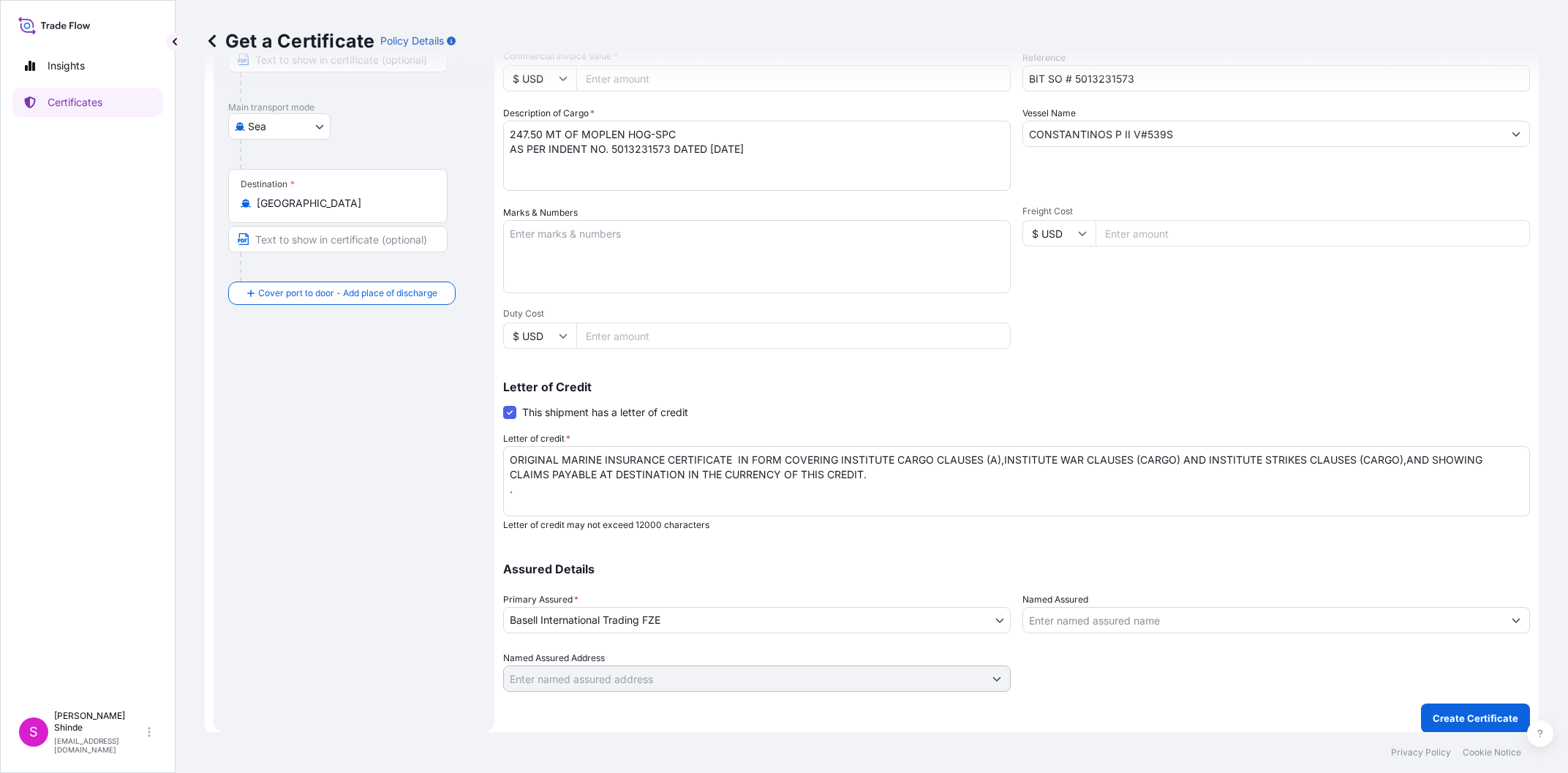
click at [613, 511] on textarea "ORIGINAL MARINE INSURANCE CERTIFICATE IN FORM COVERING INSTITUTE CARGO CLAUSES …" at bounding box center [1016, 480] width 1027 height 70
paste textarea "PORT OF LOADING: PORT OF DISCHARGE: . VESSEL AND VOYAGE NO: . NO OF ORIGINALS: …"
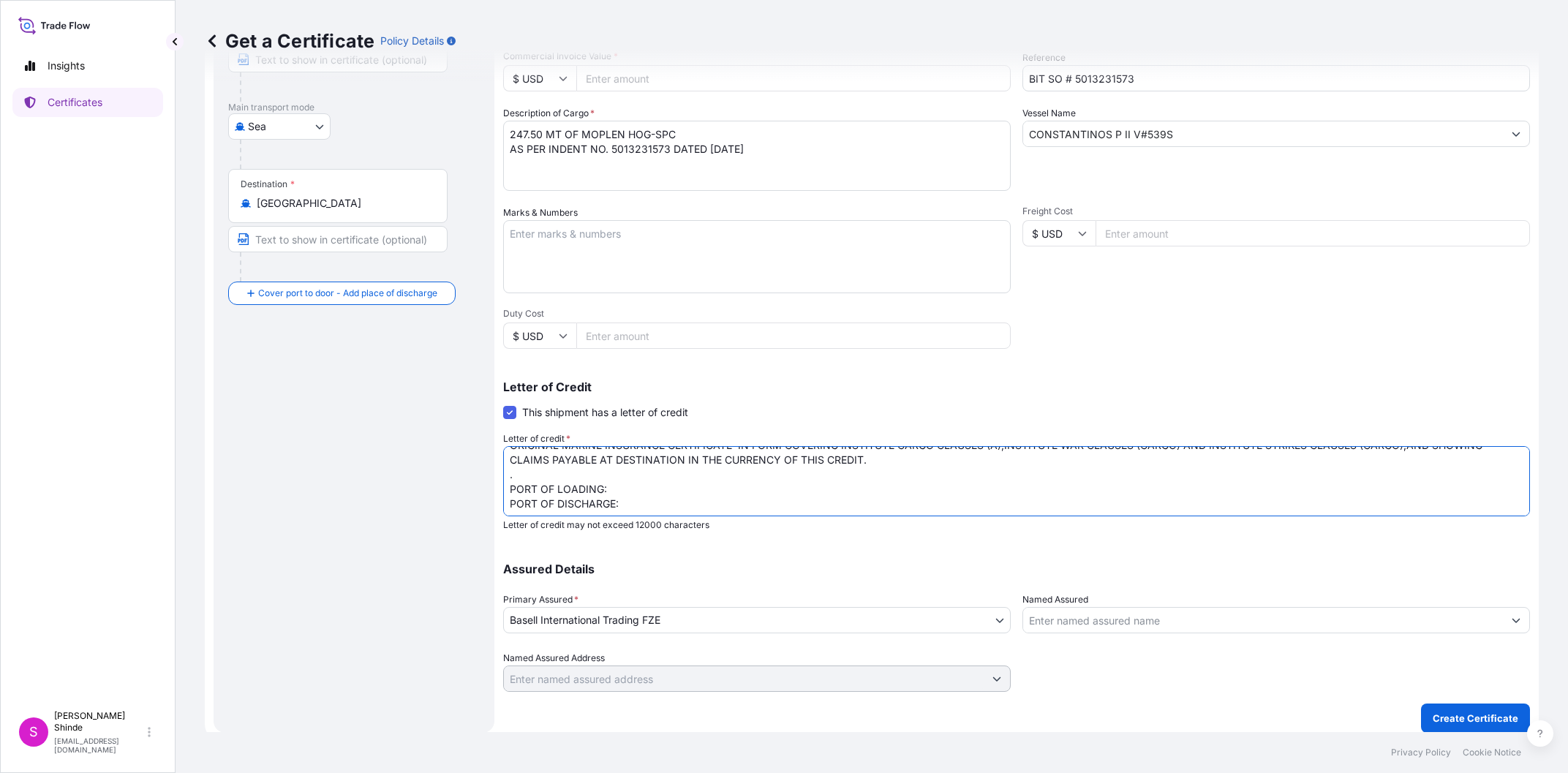
scroll to position [0, 0]
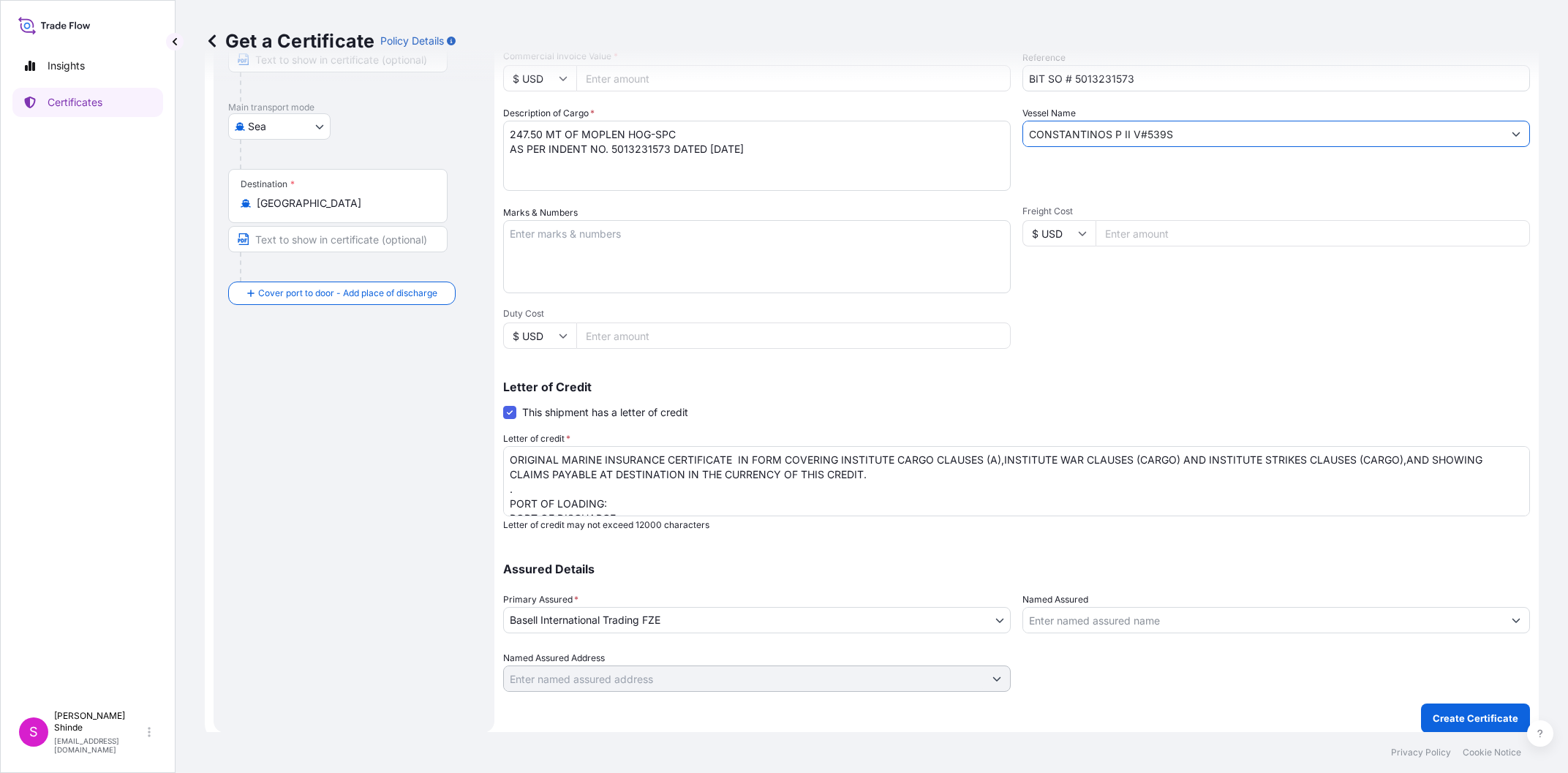
drag, startPoint x: 1183, startPoint y: 133, endPoint x: 864, endPoint y: 133, distance: 319.0
click at [1023, 133] on input "CONSTANTINOS P II V#539S" at bounding box center [1262, 134] width 479 height 27
click at [1100, 554] on div "Assured Details Primary Assured * Basell International Trading FZE Basell Inter…" at bounding box center [1016, 618] width 1027 height 146
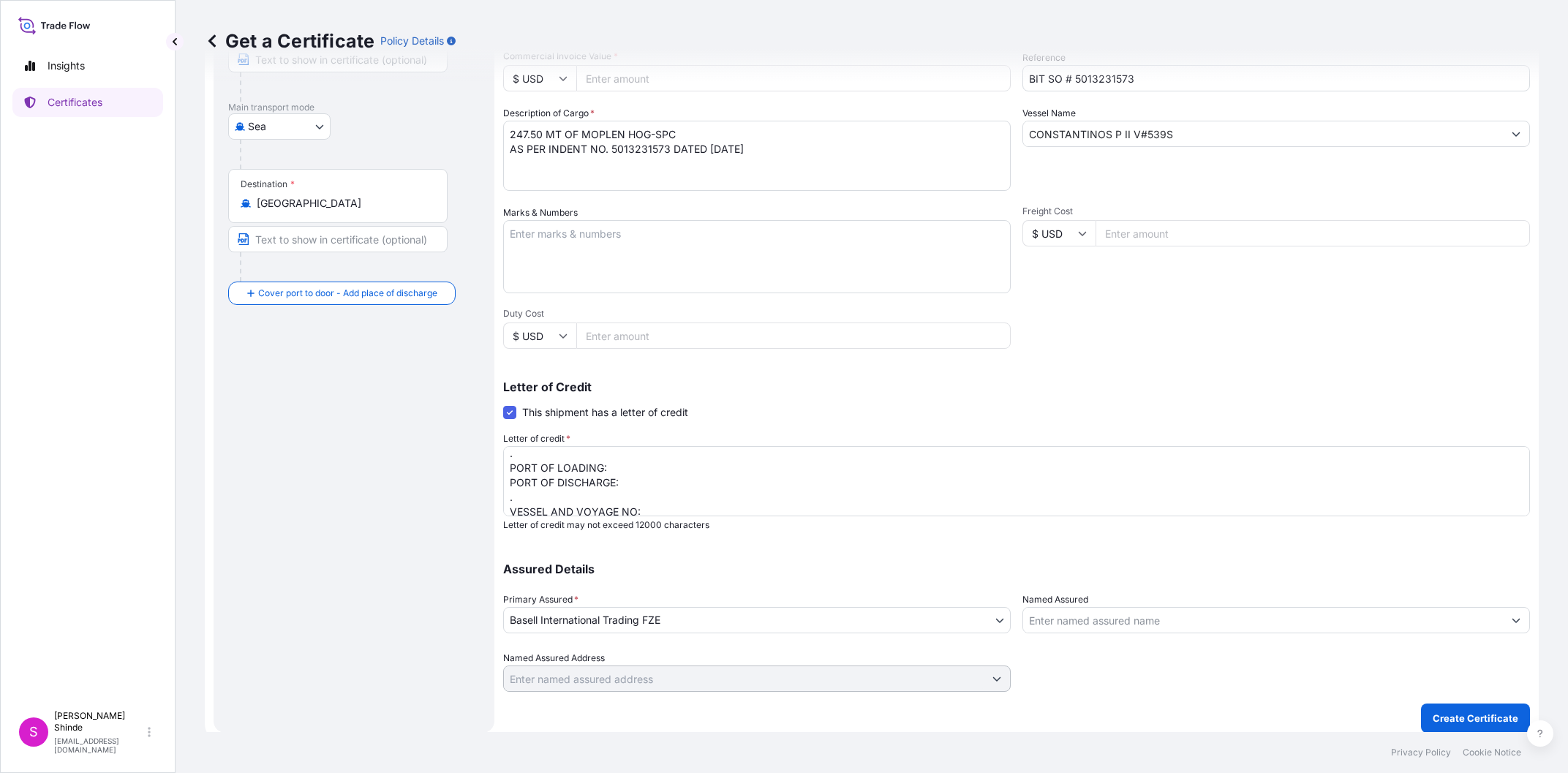
scroll to position [61, 0]
click at [668, 485] on textarea "ORIGINAL MARINE INSURANCE CERTIFICATE IN FORM COVERING INSTITUTE CARGO CLAUSES …" at bounding box center [1016, 480] width 1027 height 70
paste textarea "CONSTANTINOS P II V#539S"
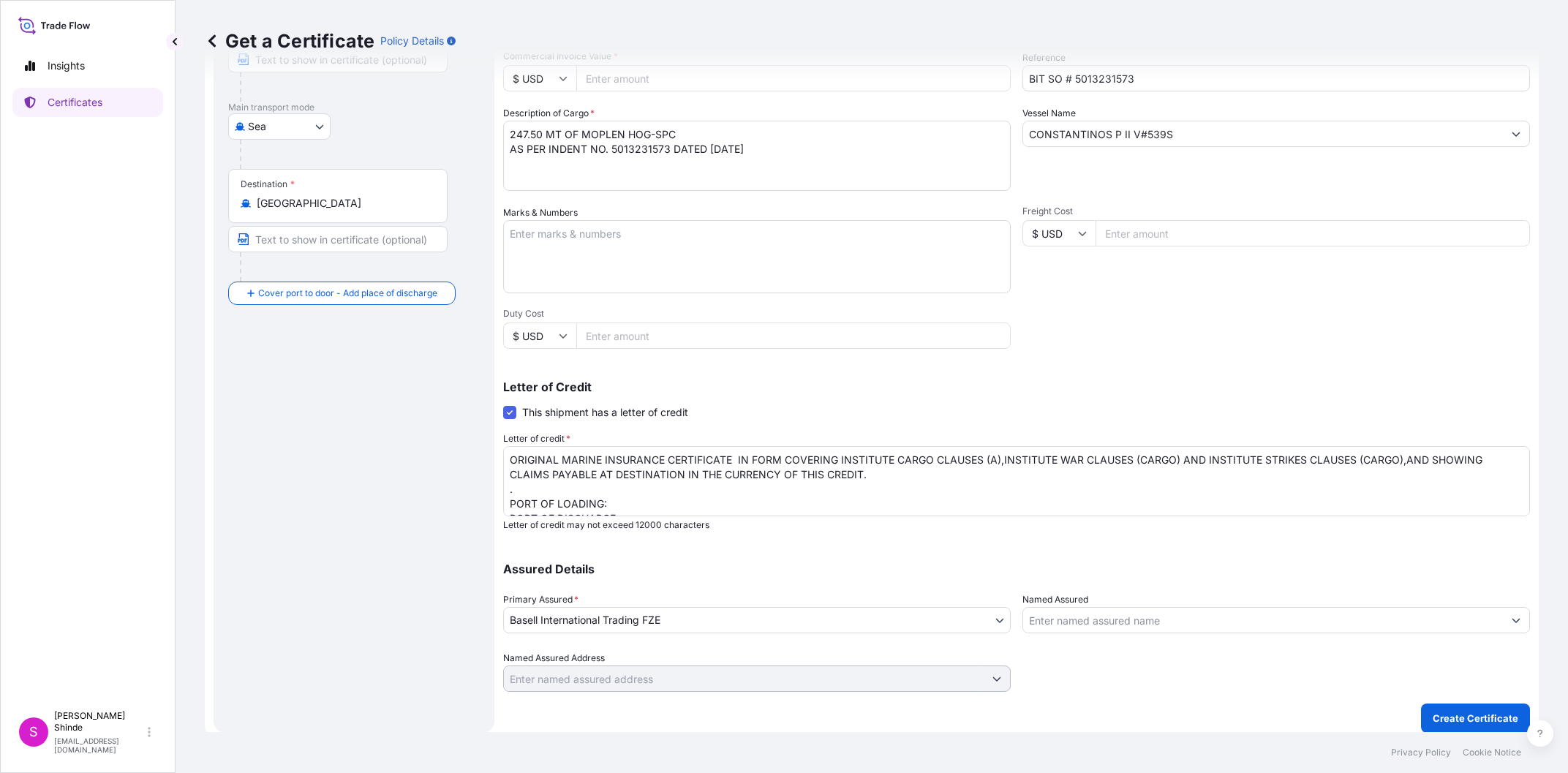
click at [634, 501] on textarea "ORIGINAL MARINE INSURANCE CERTIFICATE IN FORM COVERING INSTITUTE CARGO CLAUSES …" at bounding box center [1016, 480] width 1027 height 70
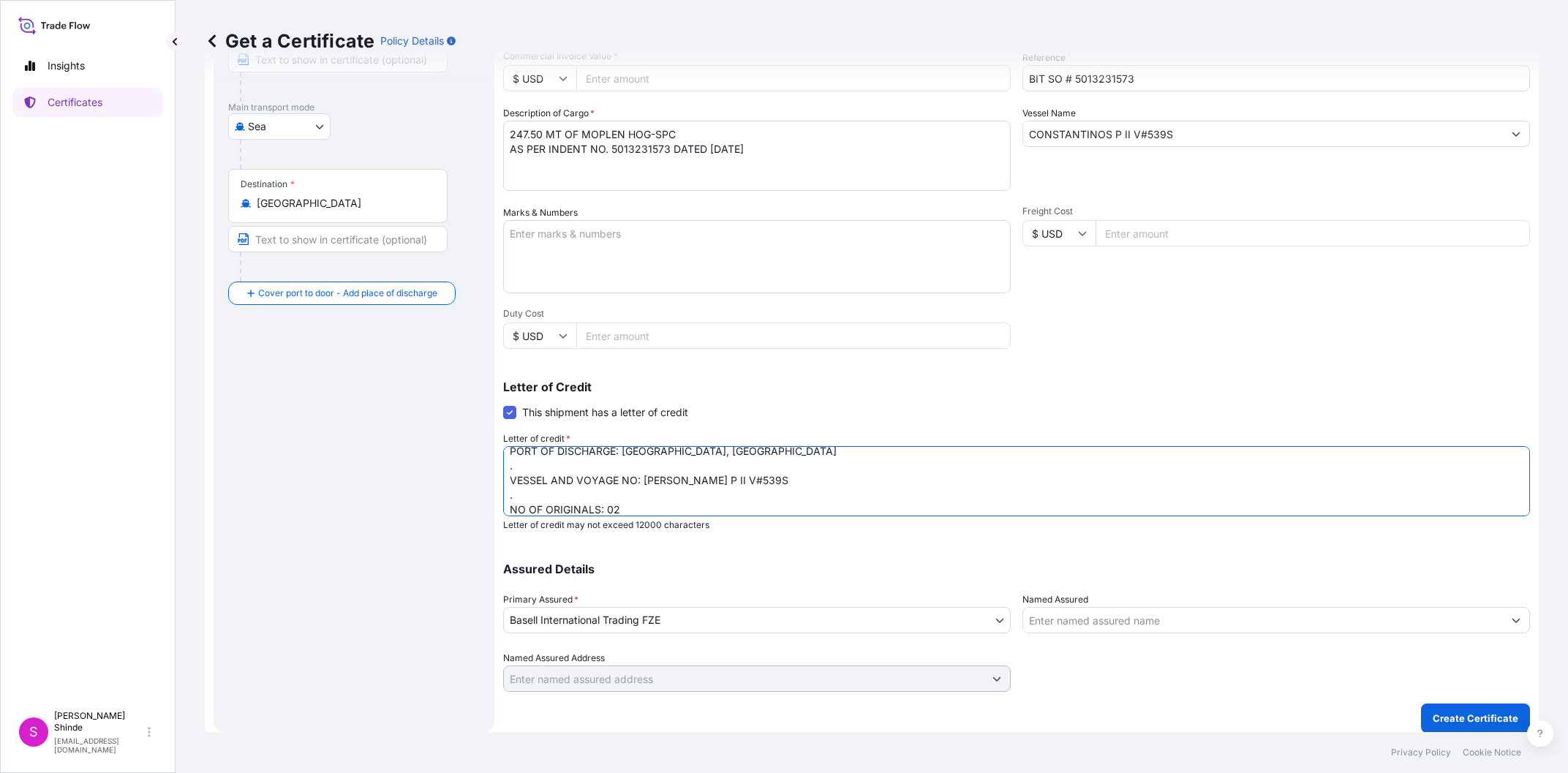
scroll to position [129, 0]
click at [848, 482] on textarea "ORIGINAL MARINE INSURANCE CERTIFICATE IN FORM COVERING INSTITUTE CARGO CLAUSES …" at bounding box center [1016, 480] width 1027 height 70
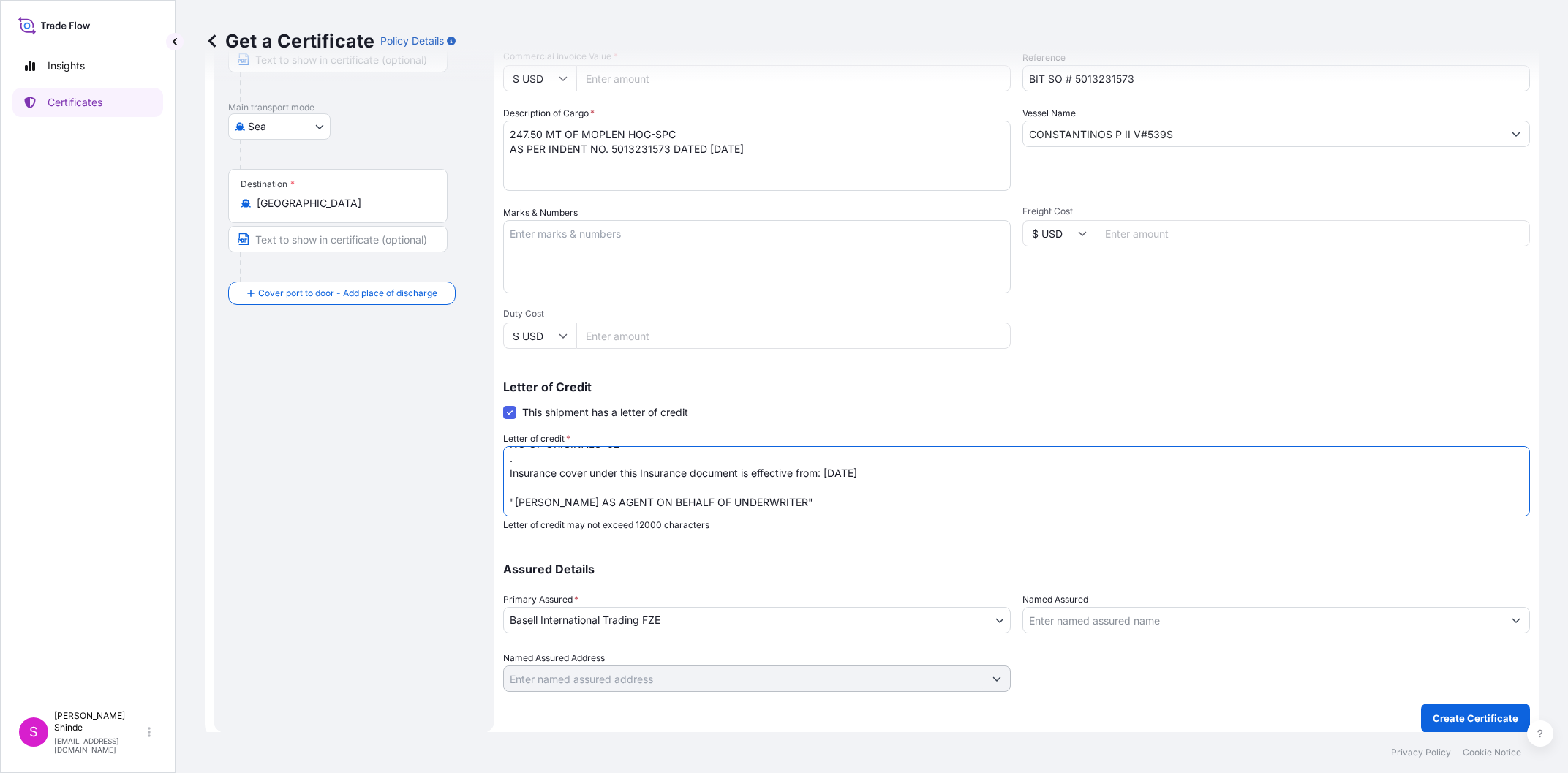
scroll to position [147, 0]
click at [801, 484] on textarea "ORIGINAL MARINE INSURANCE CERTIFICATE IN FORM COVERING INSTITUTE CARGO CLAUSES …" at bounding box center [1016, 480] width 1027 height 70
type textarea "ORIGINAL MARINE INSURANCE CERTIFICATE IN FORM COVERING INSTITUTE CARGO CLAUSES …"
click at [1459, 718] on p "Create Certificate" at bounding box center [1474, 718] width 85 height 14
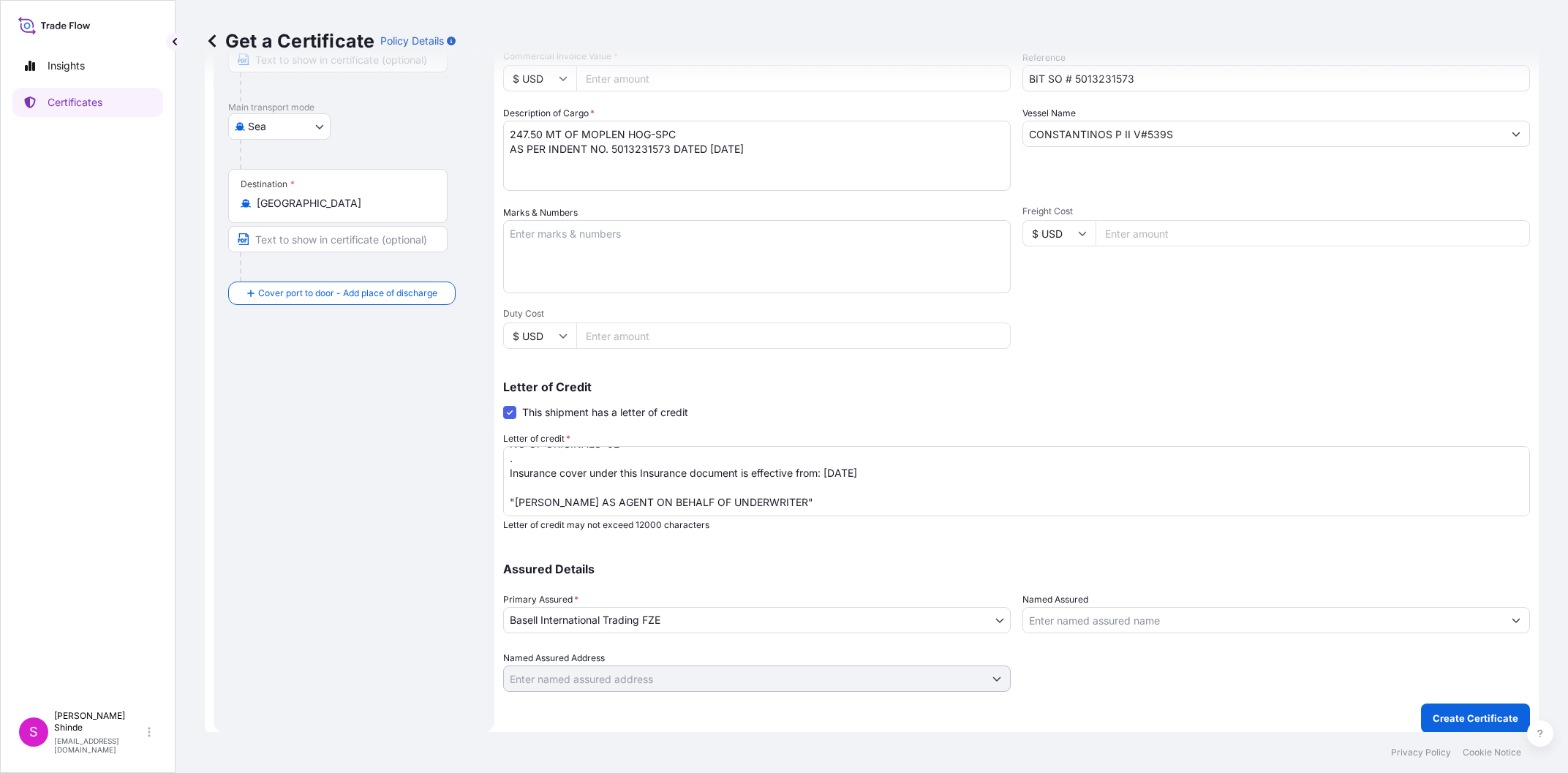
click at [607, 79] on div "Get a Certificate Policy Details" at bounding box center [872, 41] width 1334 height 82
click at [624, 79] on div "Get a Certificate Policy Details" at bounding box center [872, 41] width 1334 height 82
click at [607, 77] on div "Get a Certificate Policy Details" at bounding box center [872, 41] width 1334 height 82
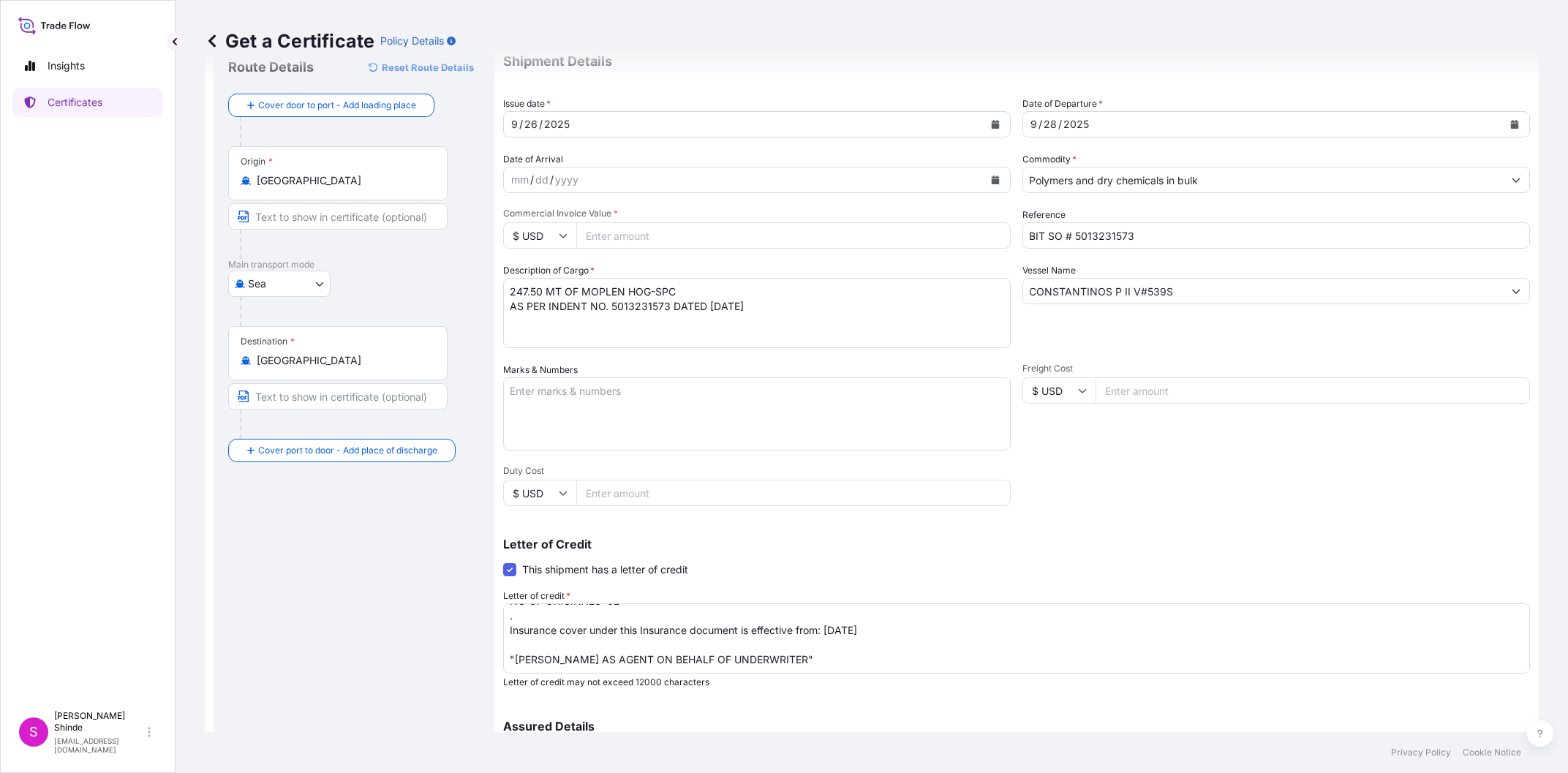
scroll to position [40, 0]
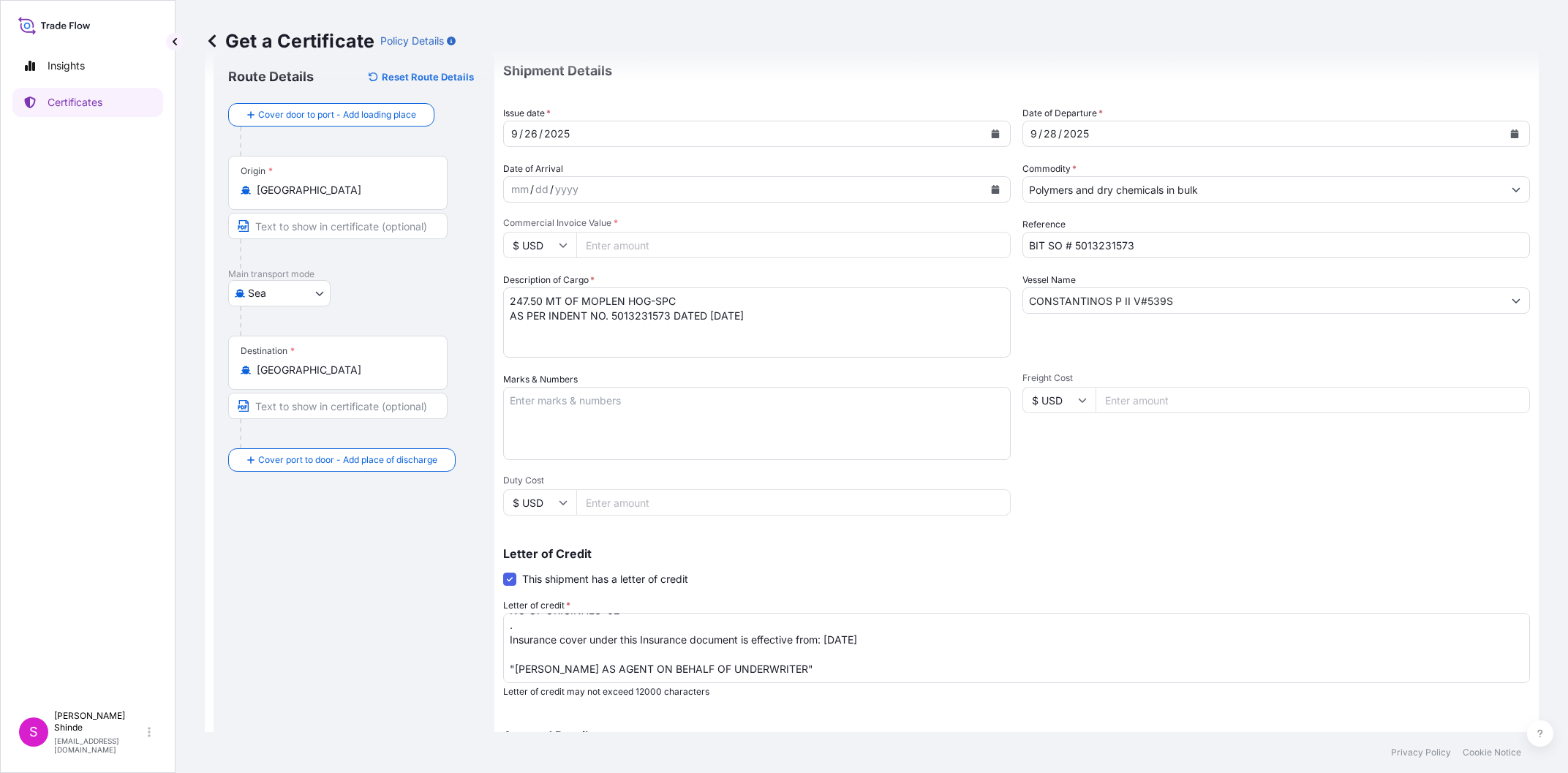
click at [660, 243] on input "Commercial Invoice Value *" at bounding box center [793, 245] width 434 height 27
click at [796, 236] on input "216562.50" at bounding box center [793, 245] width 434 height 27
type input "216562.50"
click at [799, 308] on textarea "247.50 MT OF MOPLEN HOG-SPC AS PER INDENT NO. 5013231573 DATED [DATE]" at bounding box center [757, 321] width 507 height 70
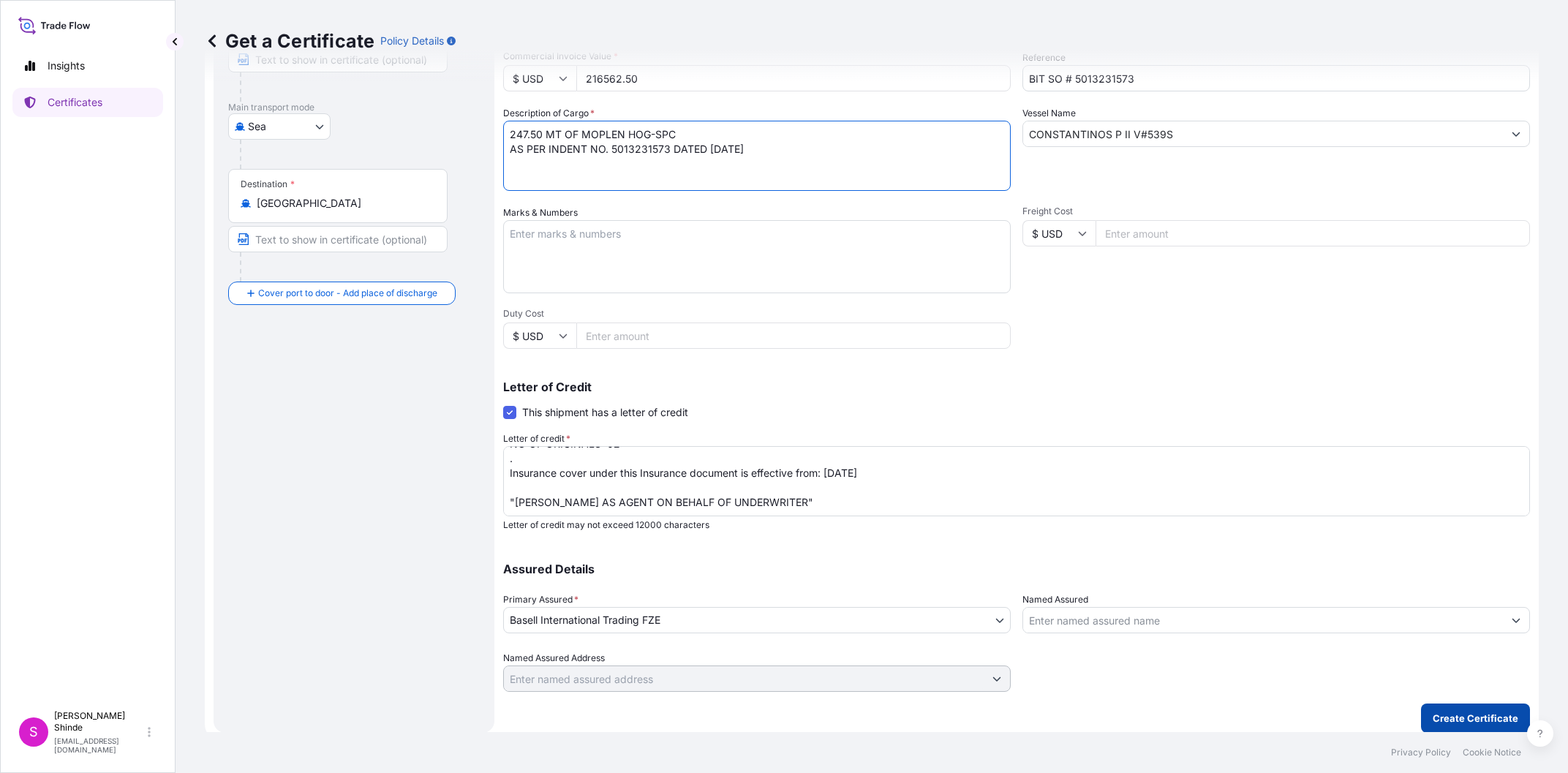
click at [1444, 719] on p "Create Certificate" at bounding box center [1474, 718] width 85 height 14
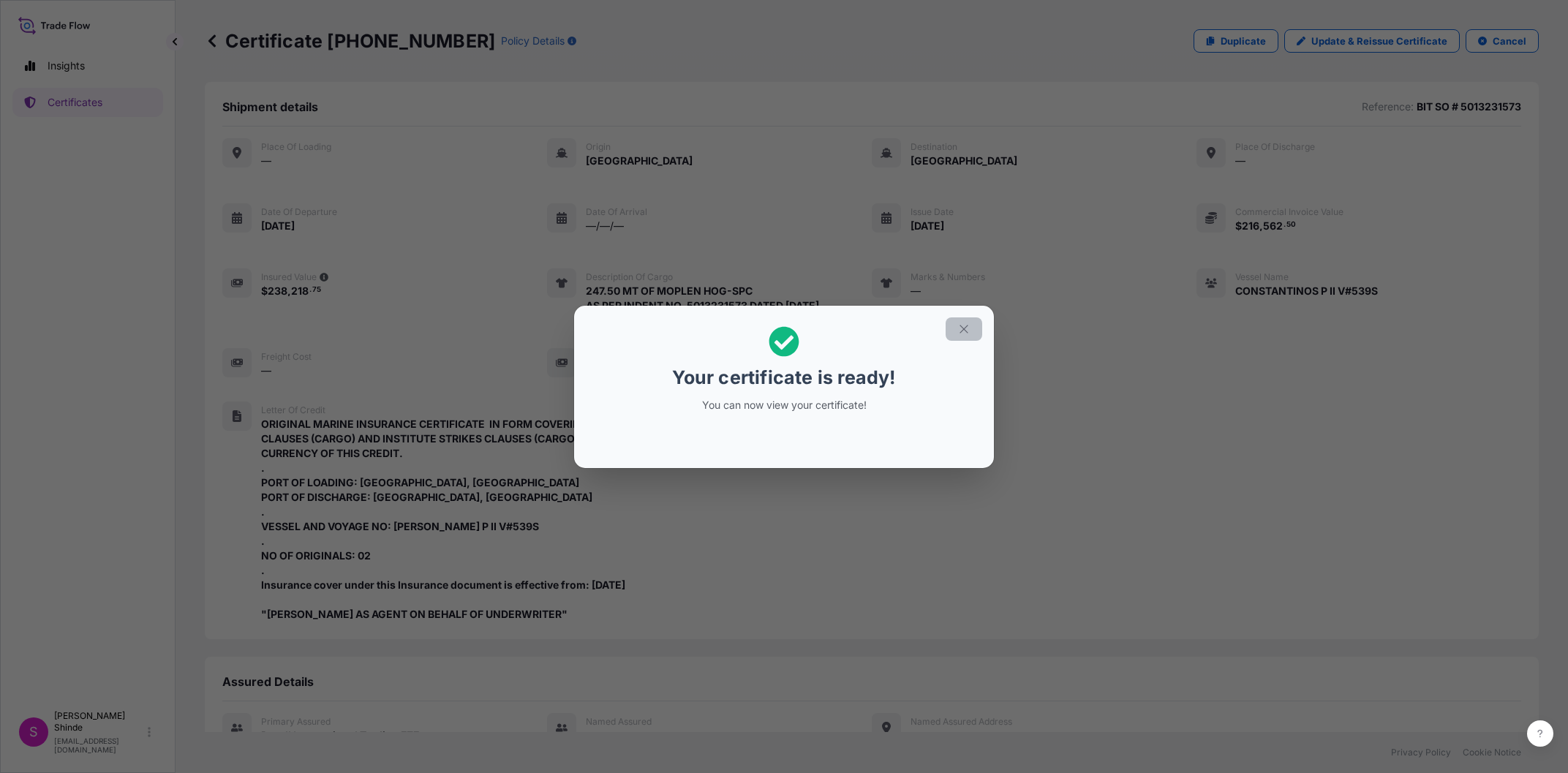
click at [957, 330] on button "button" at bounding box center [963, 329] width 36 height 23
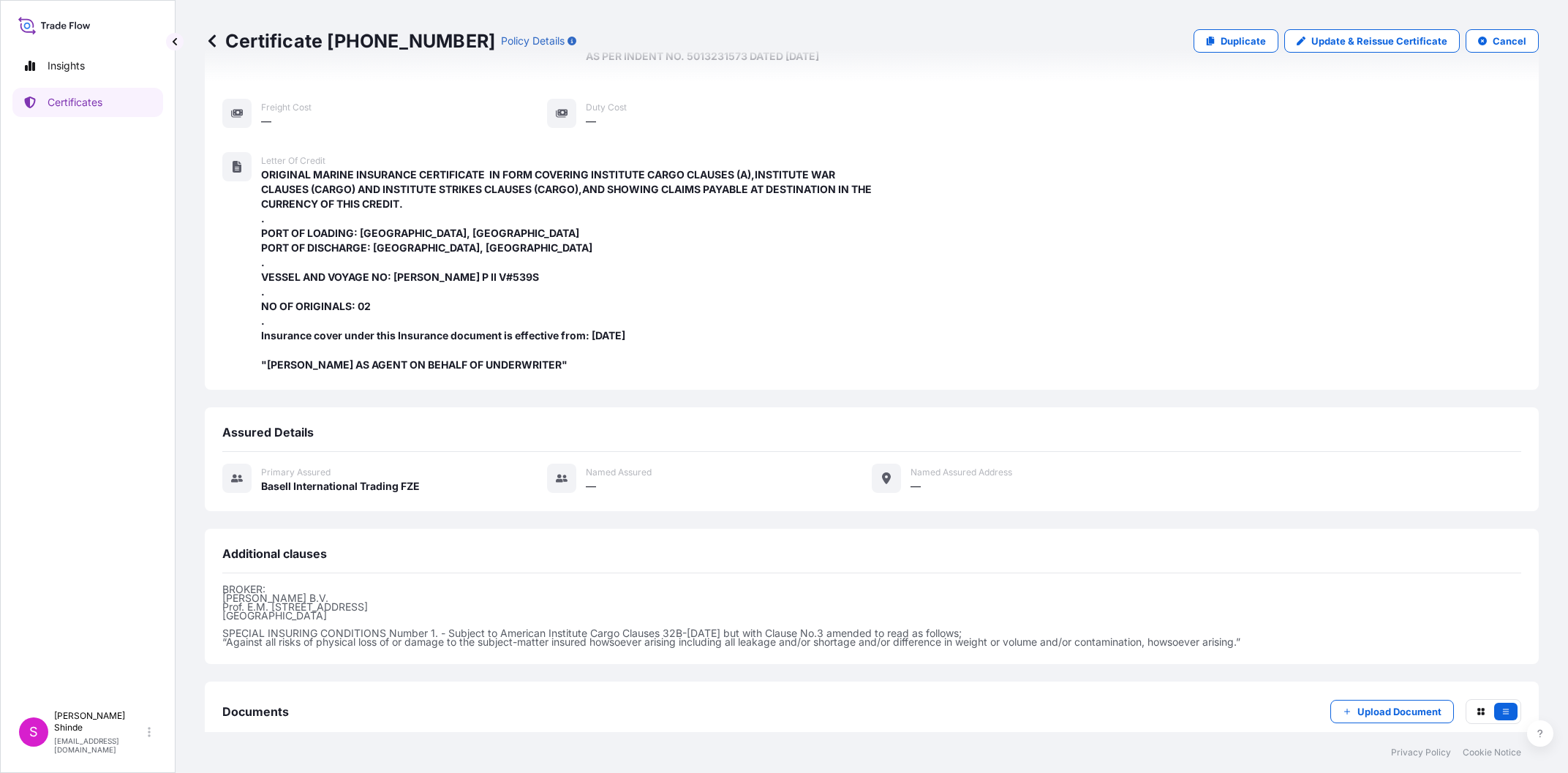
scroll to position [337, 0]
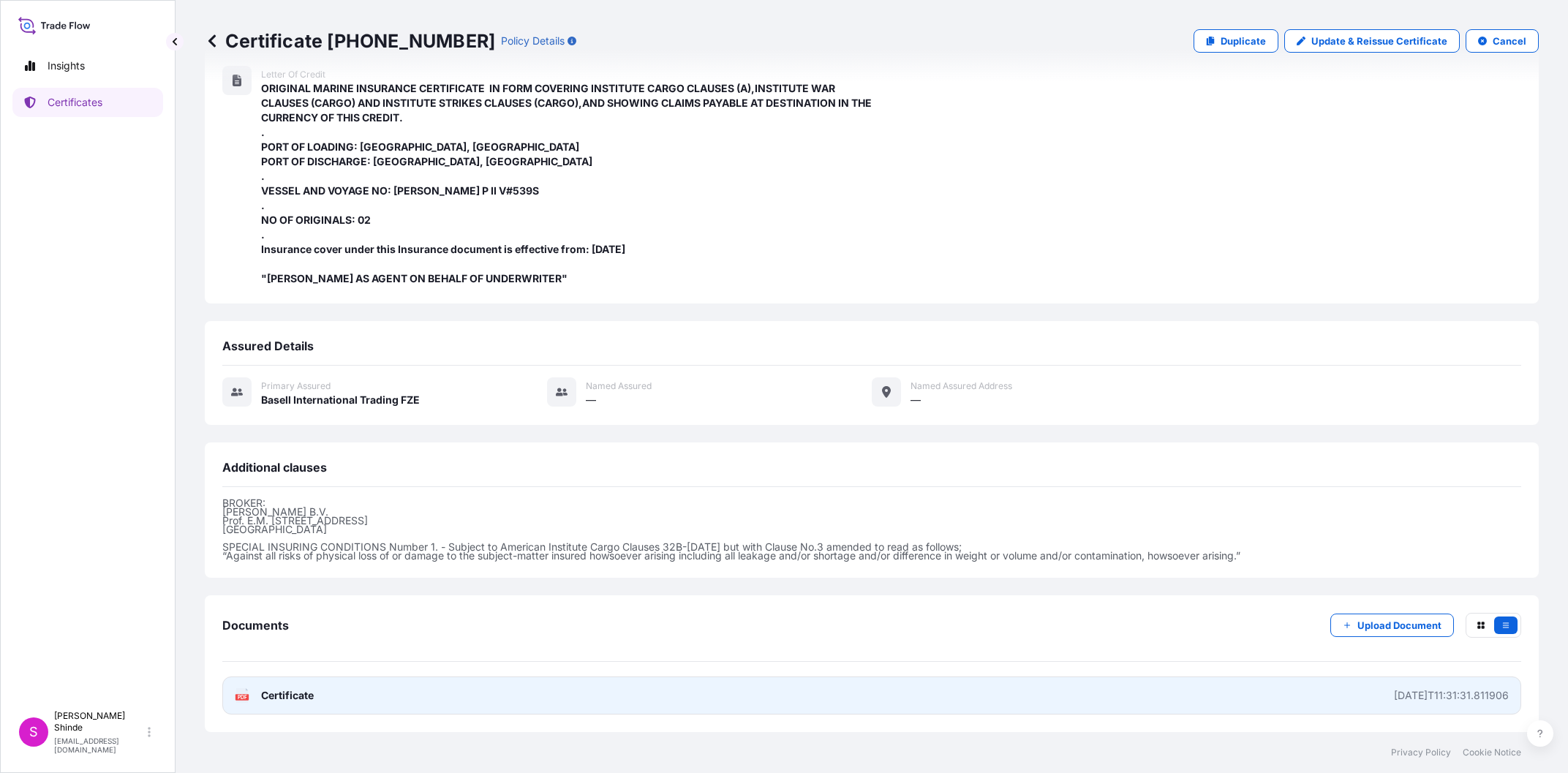
click at [1164, 711] on link "PDF Certificate [DATE]T11:31:31.811906" at bounding box center [871, 696] width 1298 height 38
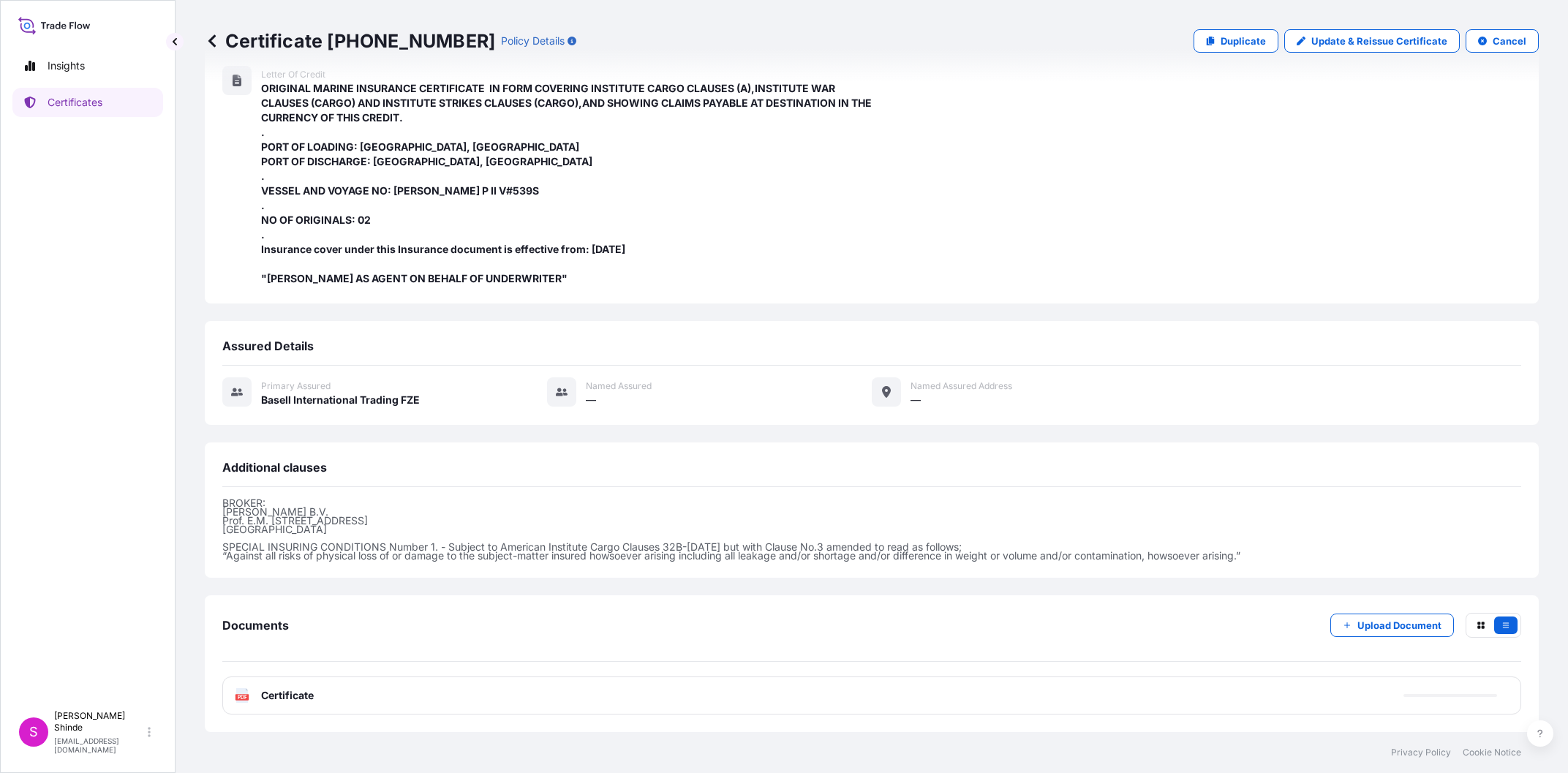
scroll to position [4, 0]
